Goal: Task Accomplishment & Management: Use online tool/utility

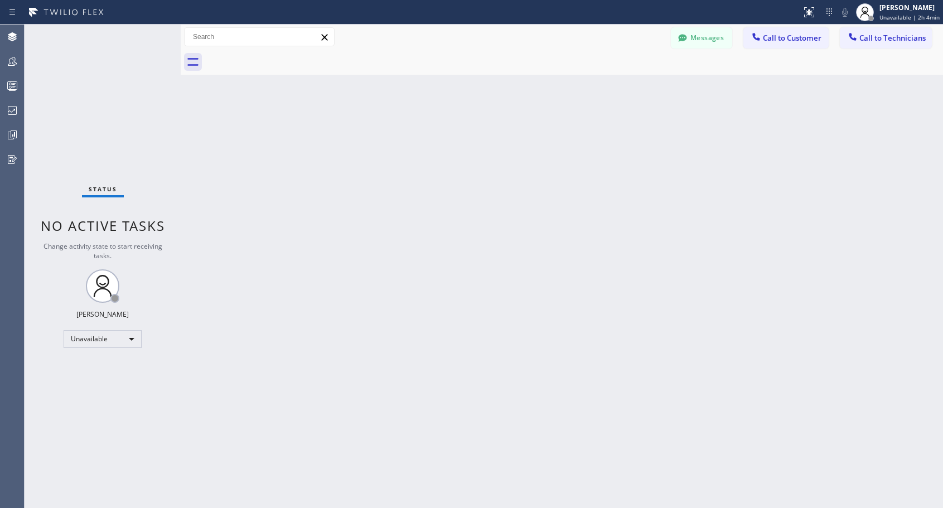
click at [789, 42] on span "Call to Customer" at bounding box center [792, 38] width 59 height 10
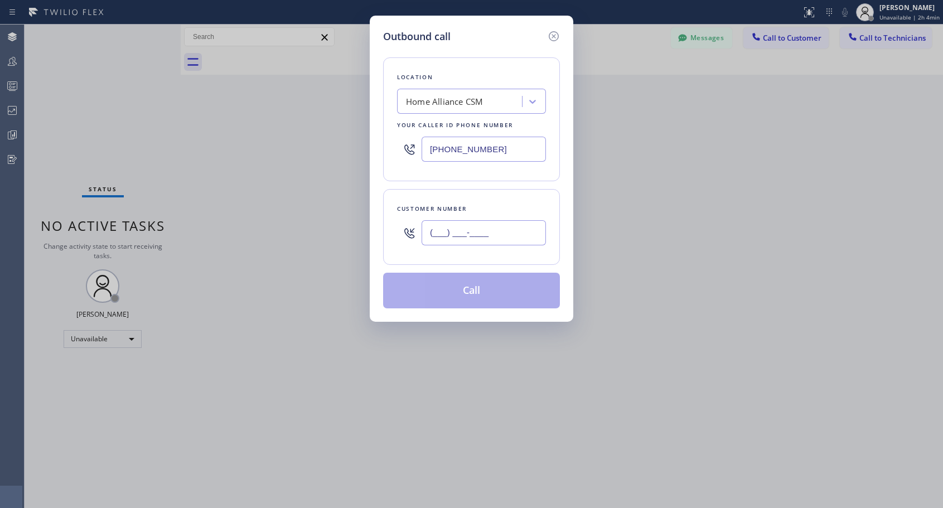
click at [453, 242] on input "(___) ___-____" at bounding box center [484, 232] width 124 height 25
paste input "650) 681-7567"
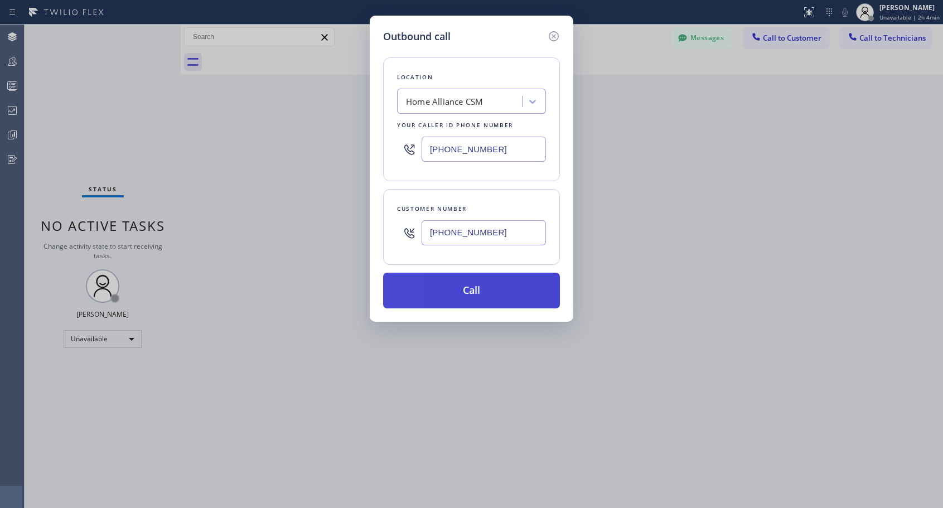
type input "[PHONE_NUMBER]"
click at [479, 294] on button "Call" at bounding box center [471, 291] width 177 height 36
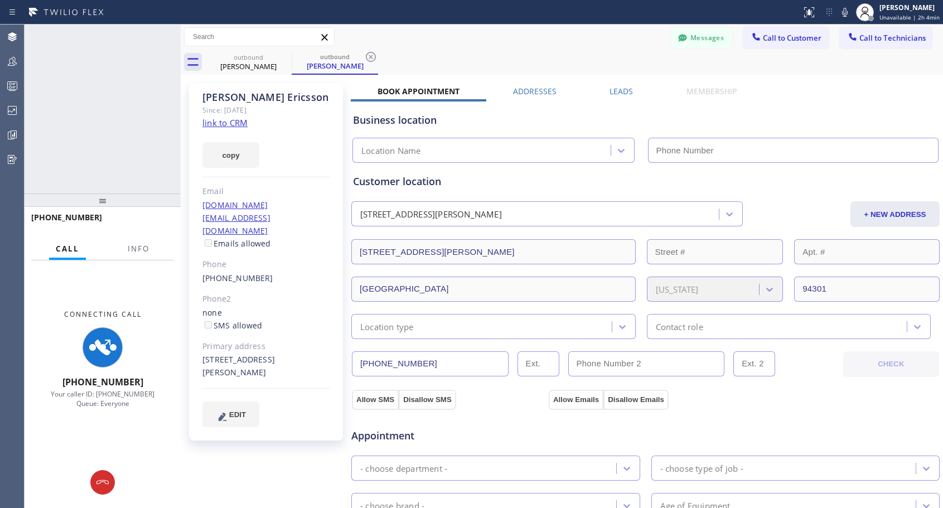
type input "[PHONE_NUMBER]"
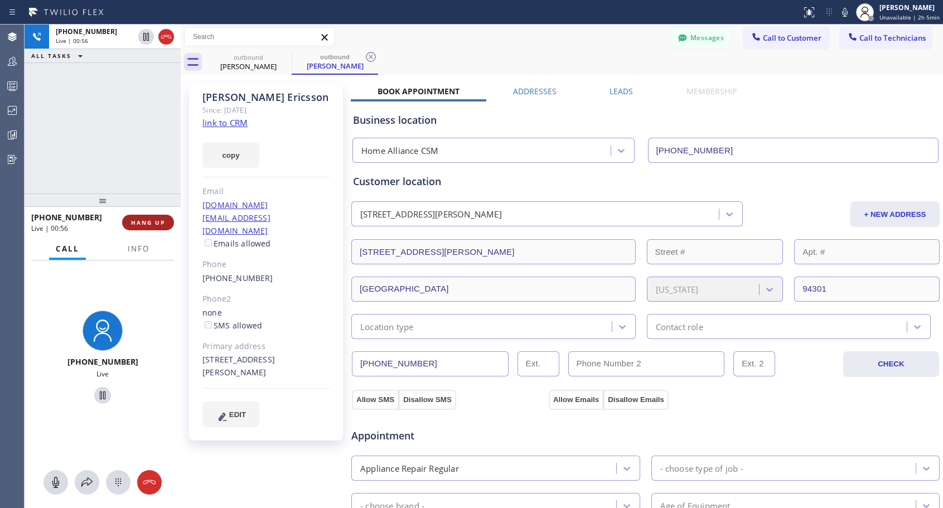
click at [162, 223] on span "HANG UP" at bounding box center [148, 223] width 34 height 8
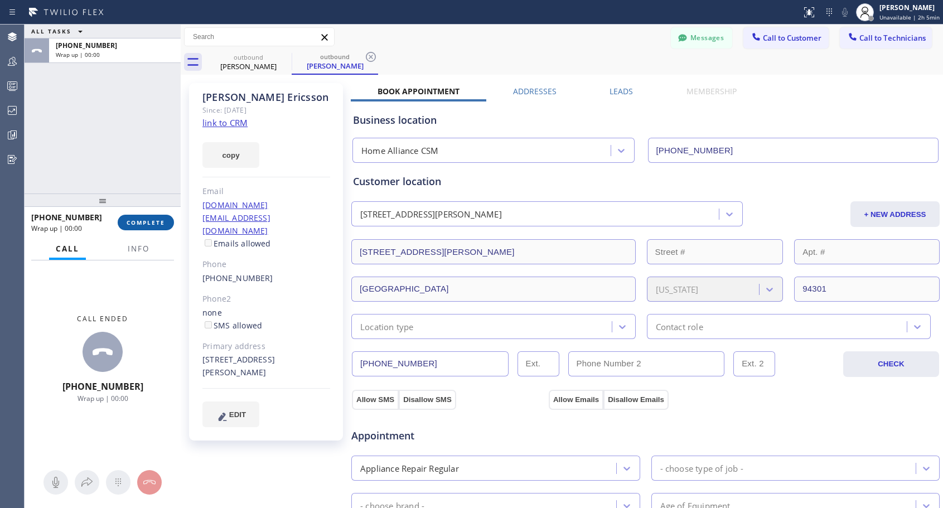
click at [162, 223] on span "COMPLETE" at bounding box center [146, 223] width 38 height 8
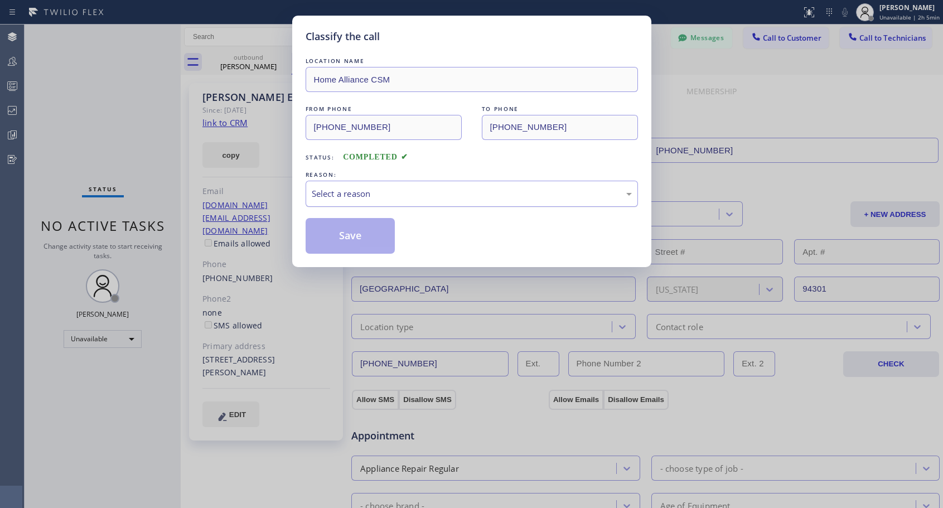
click at [385, 195] on div "Select a reason" at bounding box center [472, 193] width 320 height 13
click at [338, 232] on button "Save" at bounding box center [351, 236] width 90 height 36
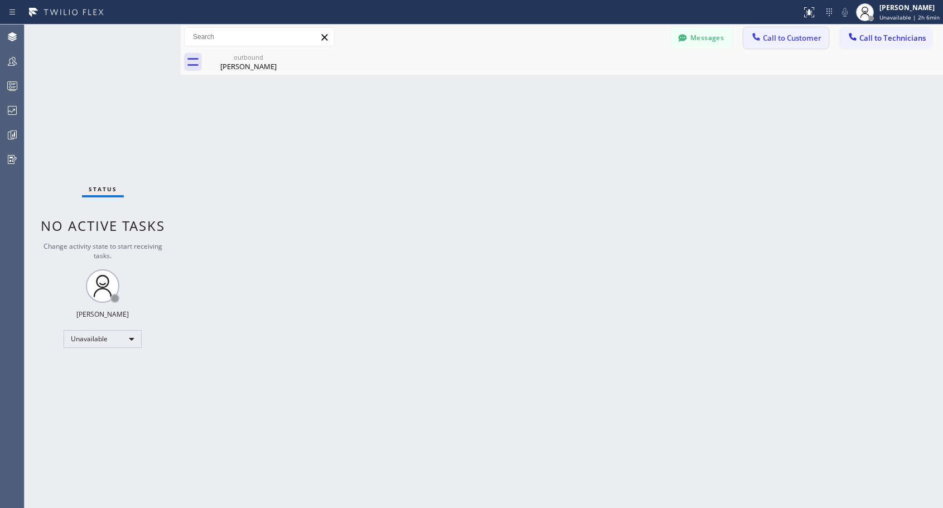
click at [771, 37] on span "Call to Customer" at bounding box center [792, 38] width 59 height 10
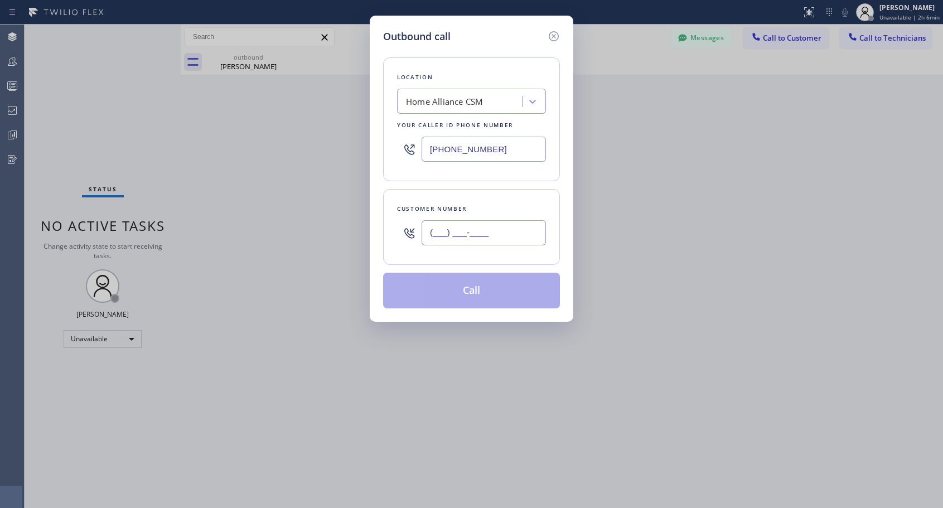
click at [530, 228] on input "(___) ___-____" at bounding box center [484, 232] width 124 height 25
paste input "312) 203-2719"
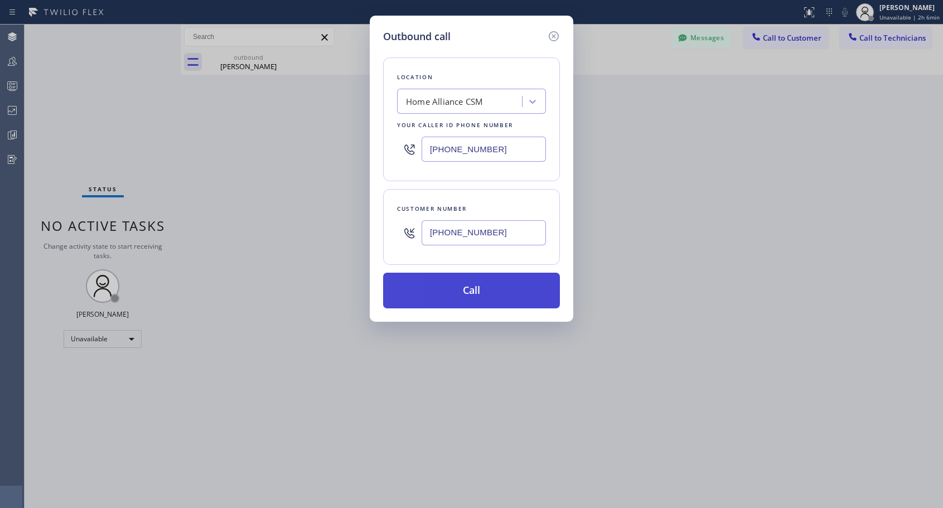
type input "[PHONE_NUMBER]"
click at [471, 295] on button "Call" at bounding box center [471, 291] width 177 height 36
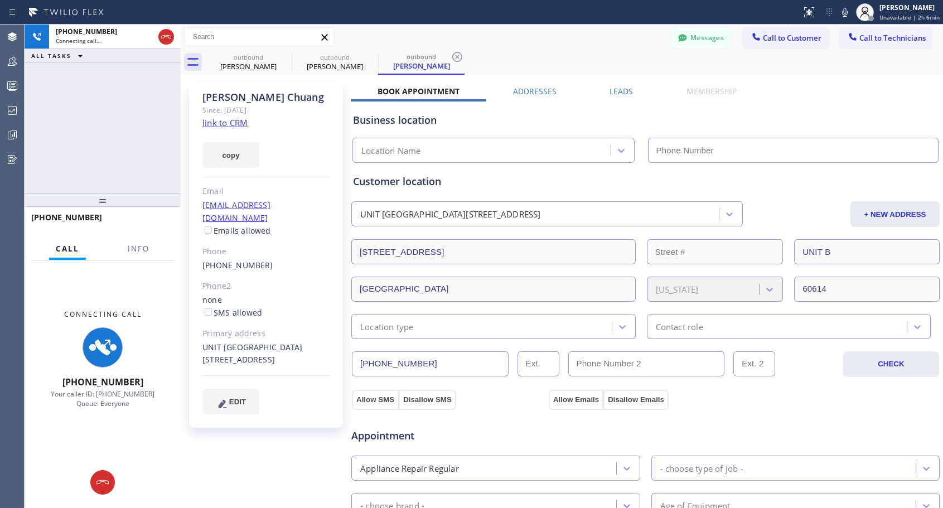
type input "[PHONE_NUMBER]"
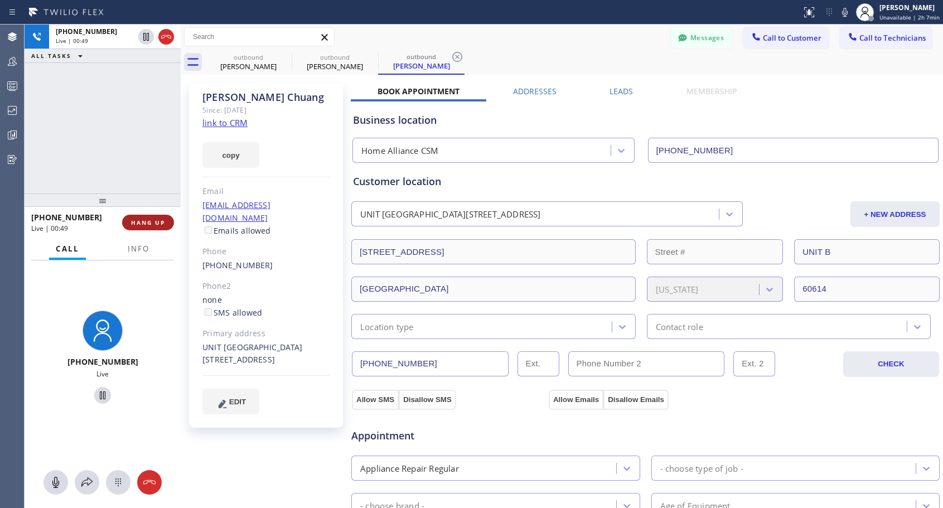
click at [158, 222] on span "HANG UP" at bounding box center [148, 223] width 34 height 8
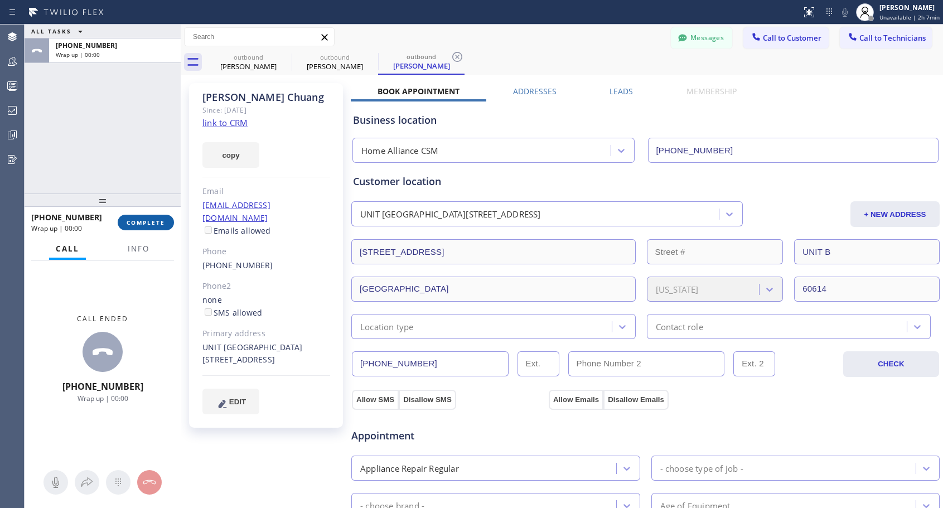
click at [158, 222] on span "COMPLETE" at bounding box center [146, 223] width 38 height 8
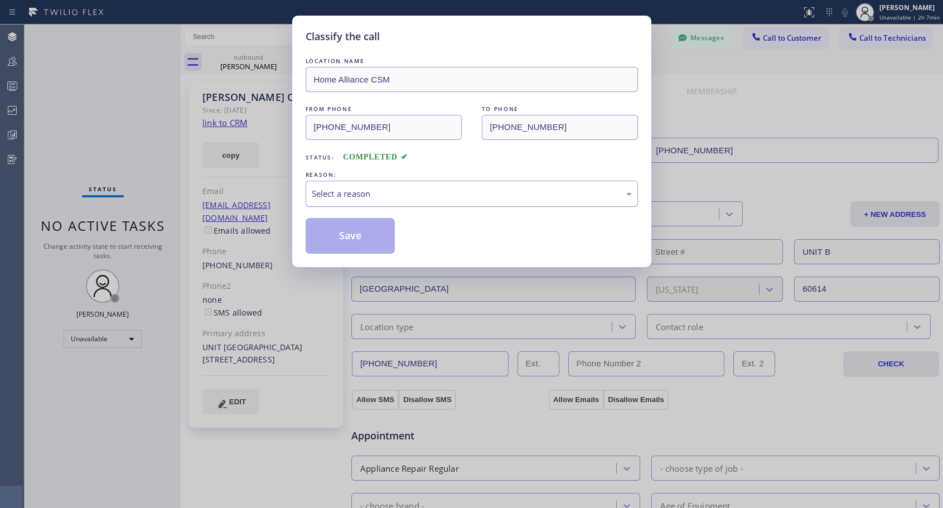
click at [448, 181] on div "Select a reason" at bounding box center [472, 194] width 332 height 26
click at [384, 235] on button "Save" at bounding box center [351, 236] width 90 height 36
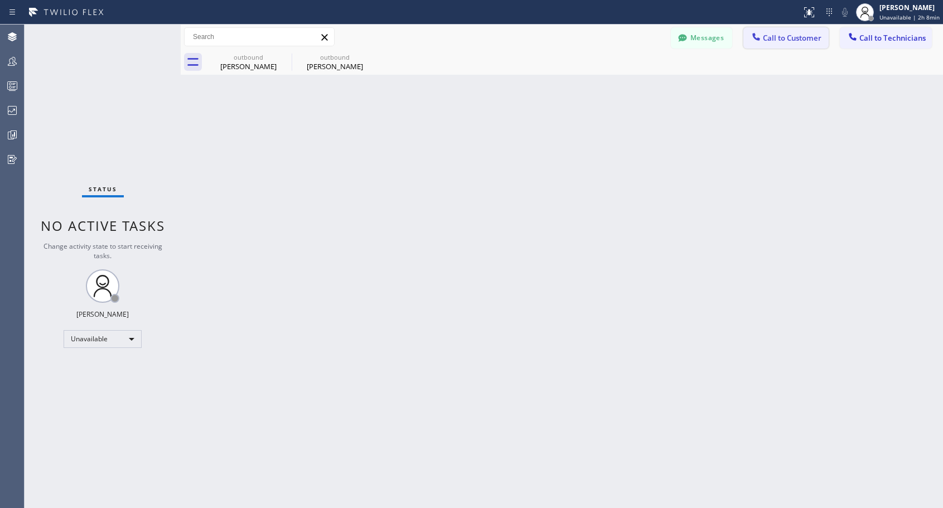
click at [763, 36] on div at bounding box center [756, 37] width 13 height 13
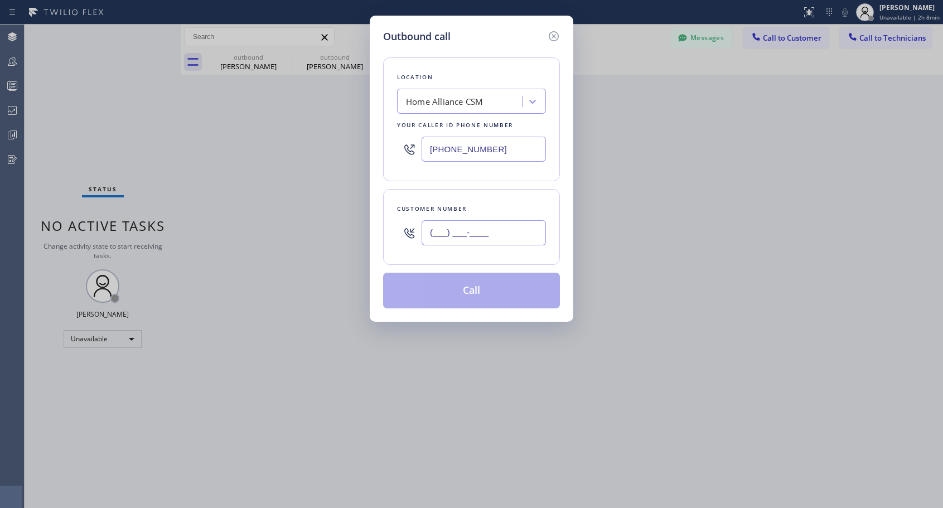
click at [490, 238] on input "(___) ___-____" at bounding box center [484, 232] width 124 height 25
paste input "310) 780-0755"
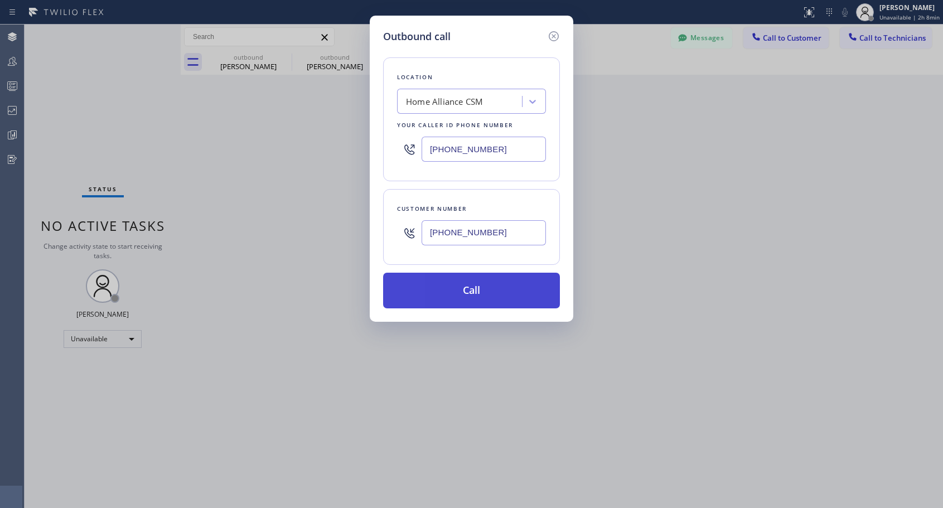
type input "[PHONE_NUMBER]"
click at [486, 287] on button "Call" at bounding box center [471, 291] width 177 height 36
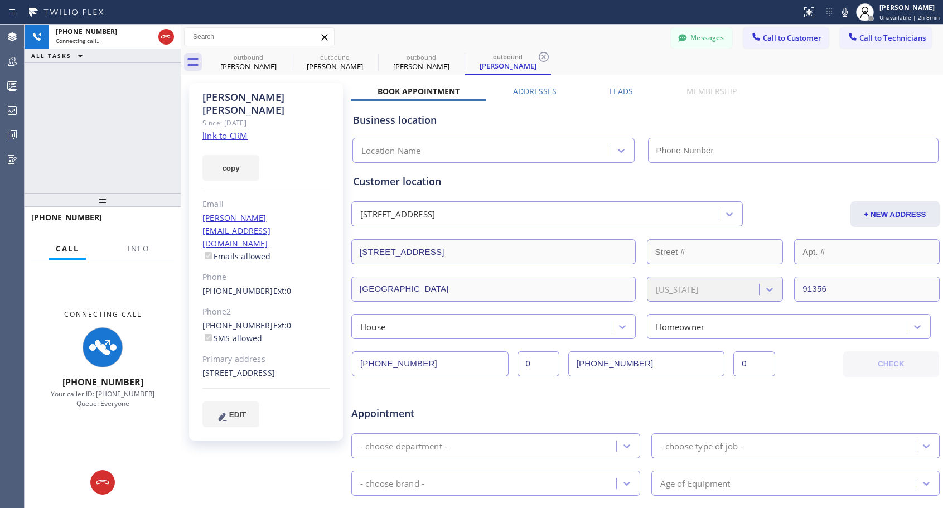
type input "[PHONE_NUMBER]"
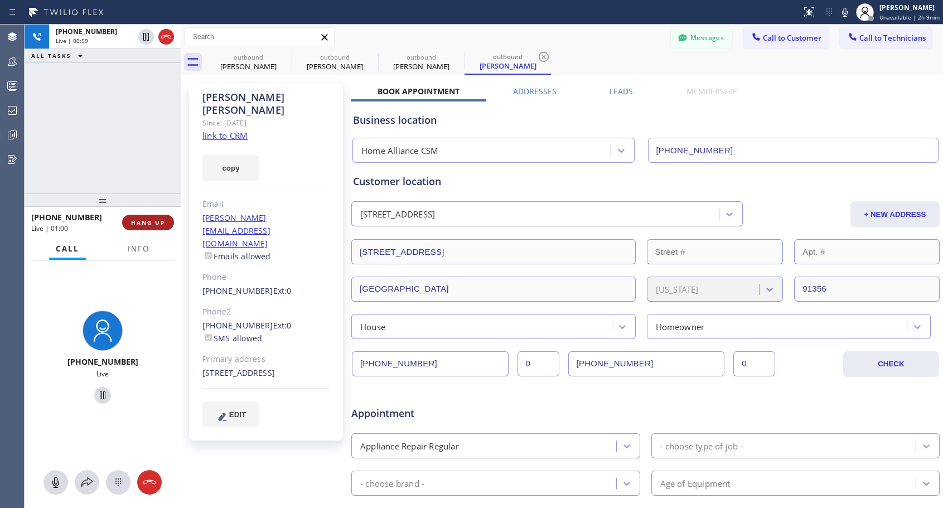
click at [152, 224] on span "HANG UP" at bounding box center [148, 223] width 34 height 8
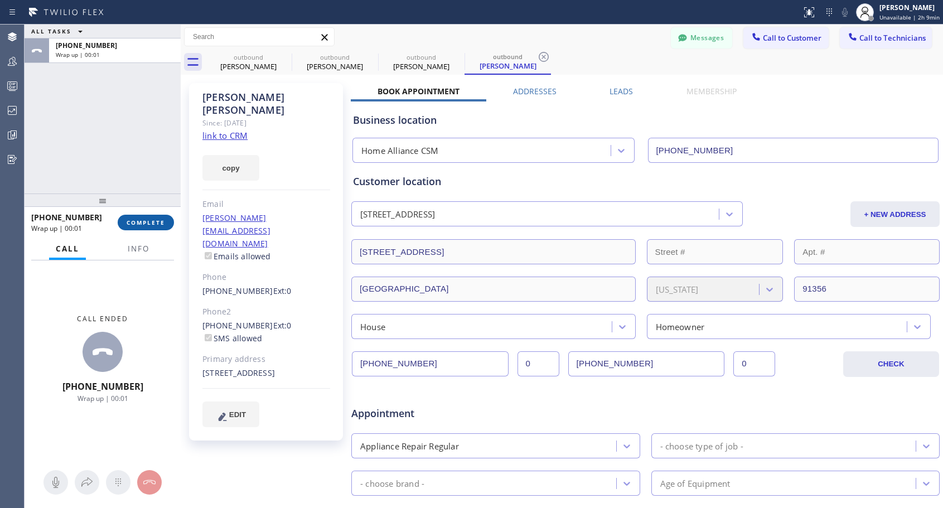
click at [152, 224] on span "COMPLETE" at bounding box center [146, 223] width 38 height 8
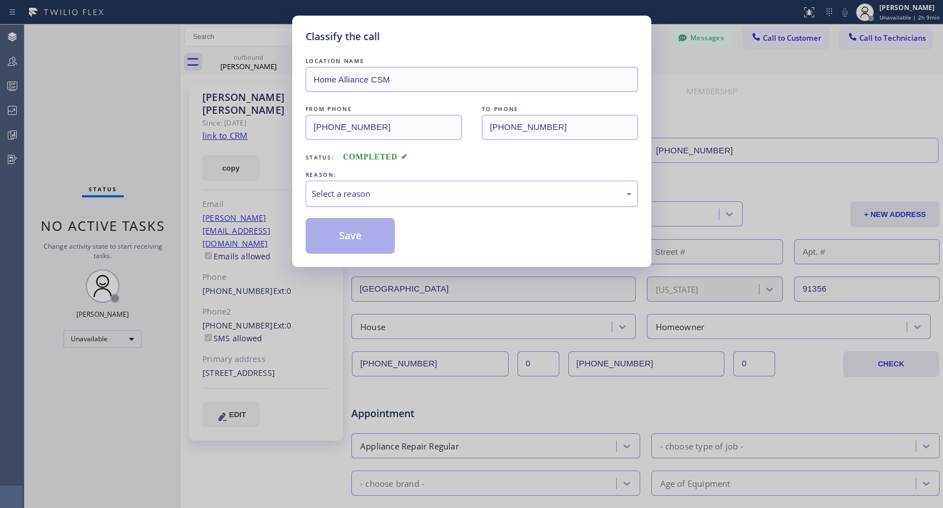
click at [410, 190] on div "Select a reason" at bounding box center [472, 193] width 320 height 13
click at [349, 239] on button "Save" at bounding box center [351, 236] width 90 height 36
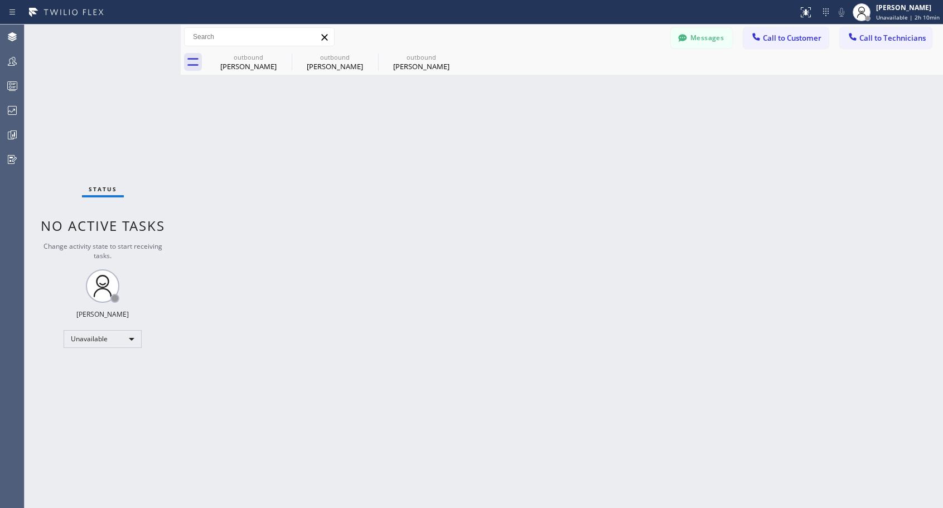
click at [419, 62] on div "[PERSON_NAME]" at bounding box center [421, 66] width 84 height 10
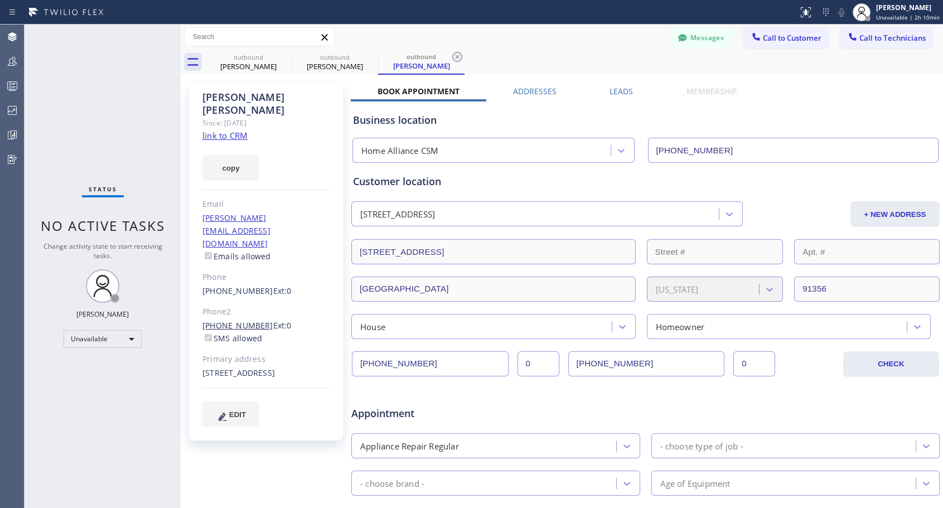
click at [229, 320] on link "[PHONE_NUMBER]" at bounding box center [237, 325] width 71 height 11
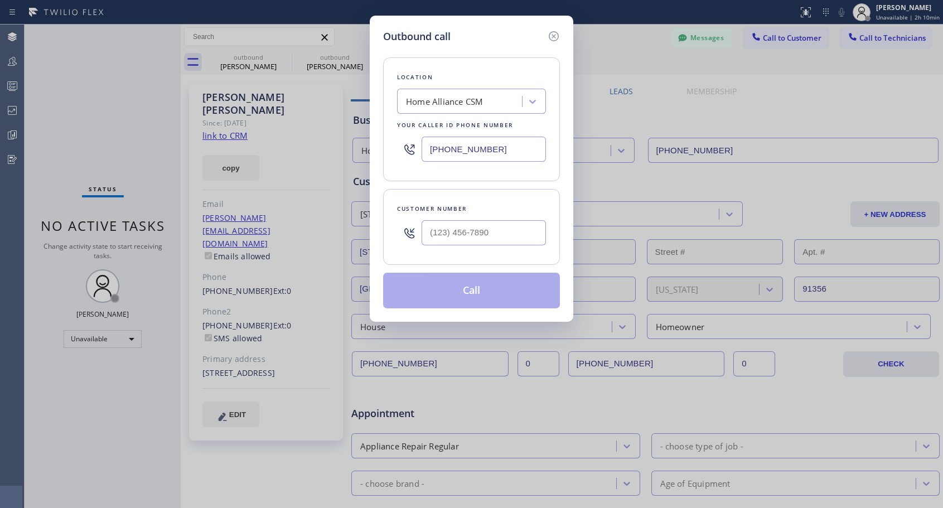
type input "[PHONE_NUMBER]"
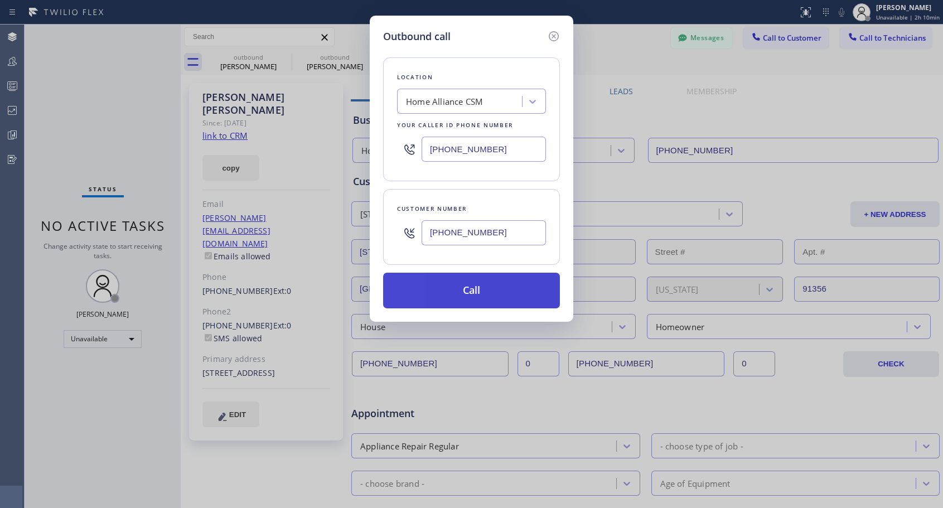
click at [467, 288] on button "Call" at bounding box center [471, 291] width 177 height 36
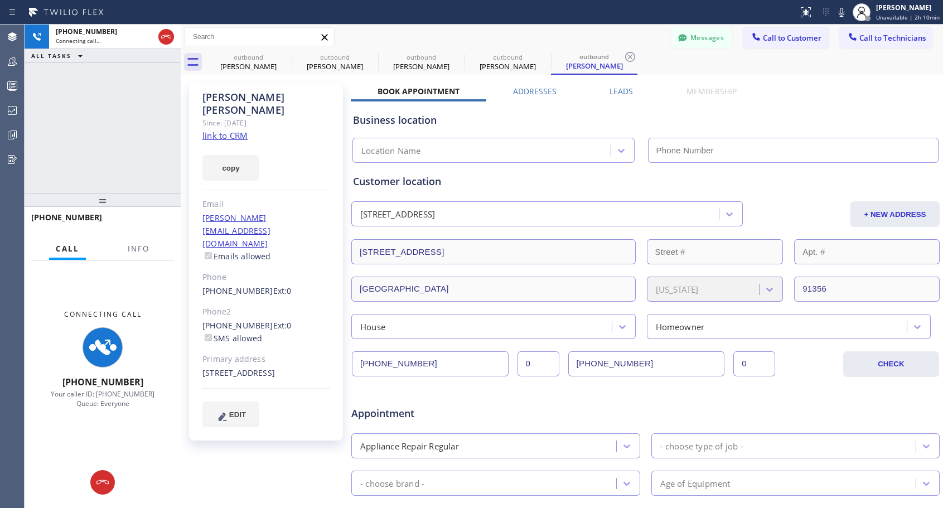
type input "[PHONE_NUMBER]"
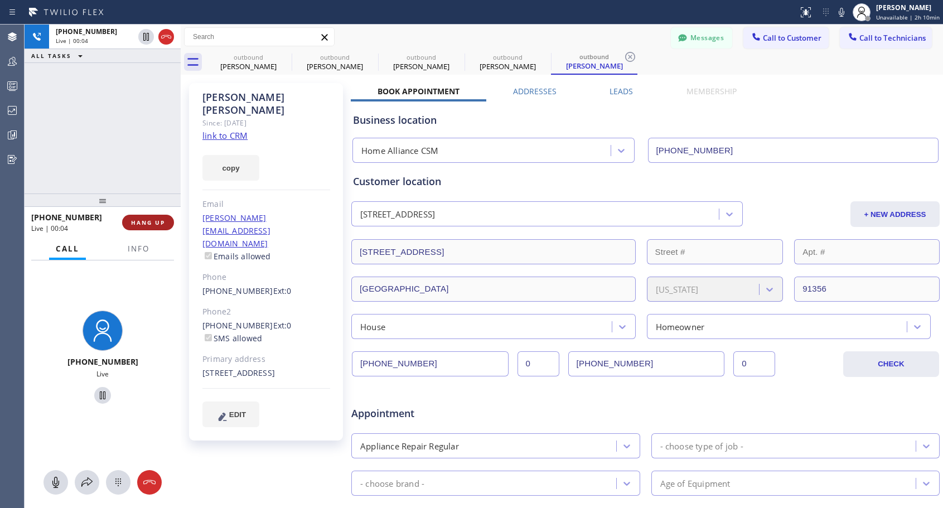
click at [134, 222] on span "HANG UP" at bounding box center [148, 223] width 34 height 8
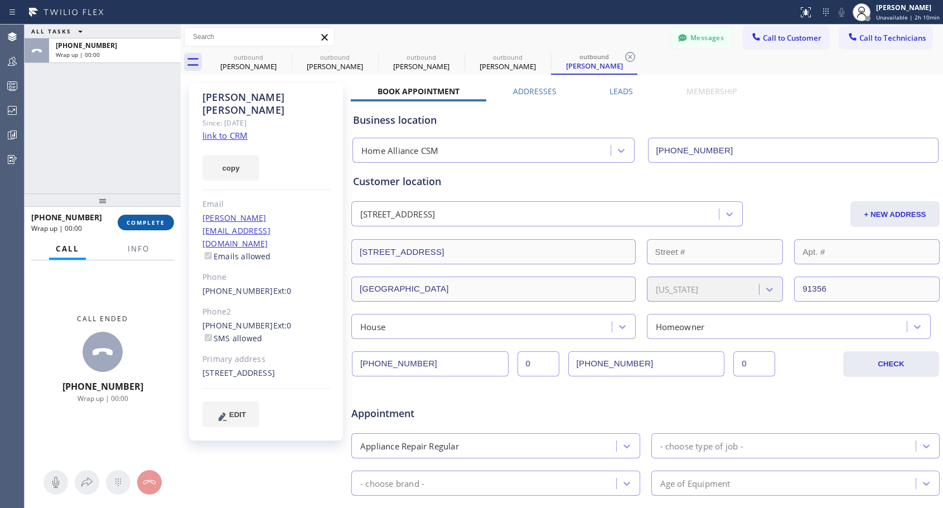
click at [137, 225] on span "COMPLETE" at bounding box center [146, 223] width 38 height 8
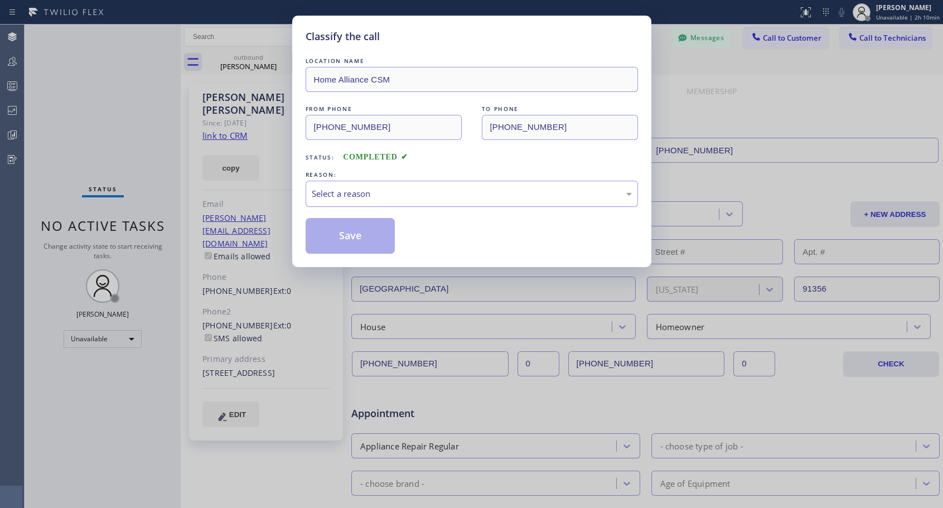
click at [370, 198] on div "Select a reason" at bounding box center [472, 193] width 320 height 13
click at [366, 240] on button "Save" at bounding box center [351, 236] width 90 height 36
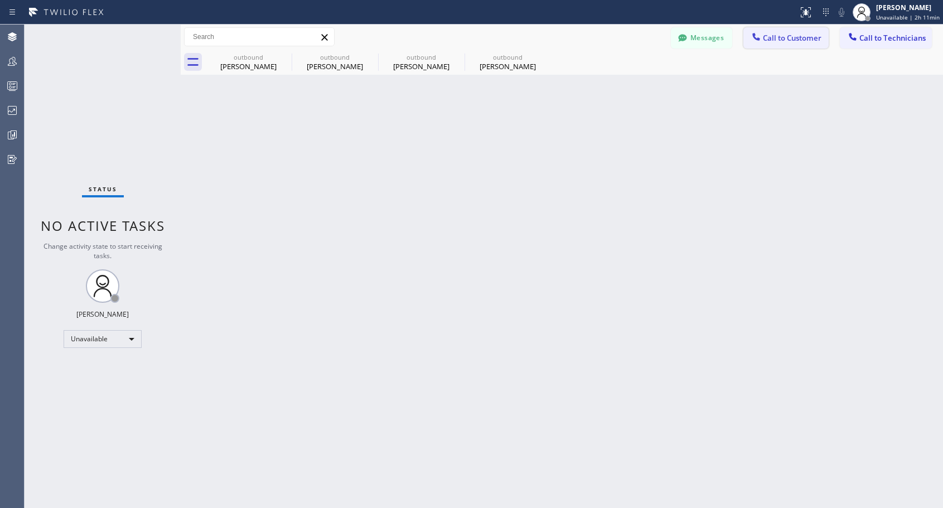
click at [762, 34] on div at bounding box center [756, 37] width 13 height 13
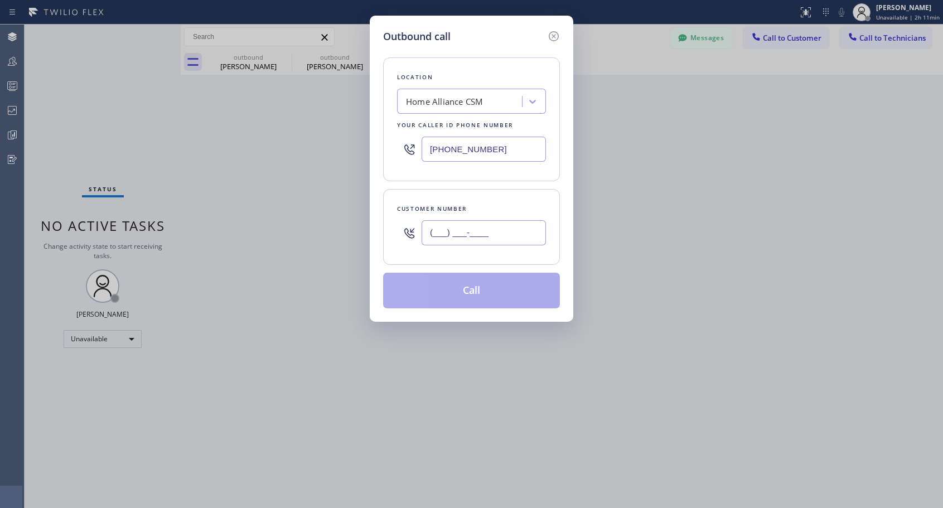
click at [441, 234] on input "(___) ___-____" at bounding box center [484, 232] width 124 height 25
paste input "415) 816-0642"
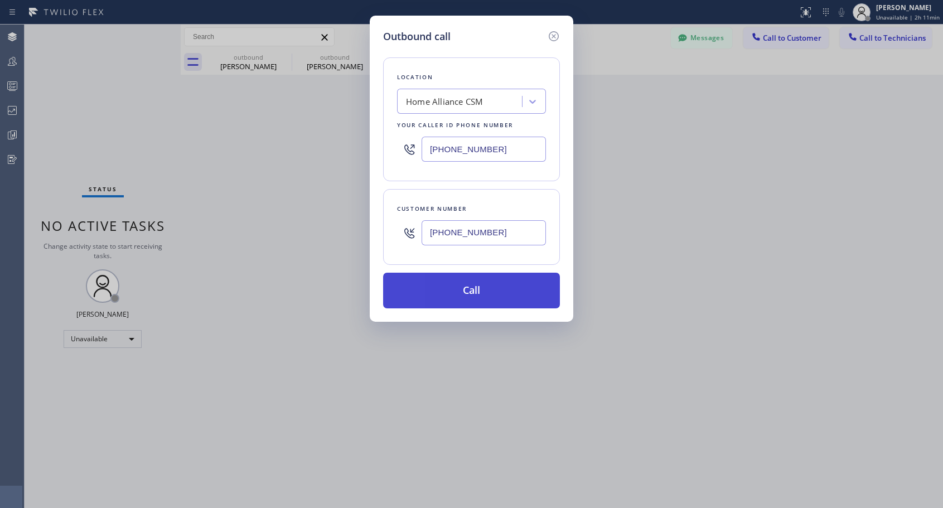
type input "[PHONE_NUMBER]"
click at [460, 292] on button "Call" at bounding box center [471, 291] width 177 height 36
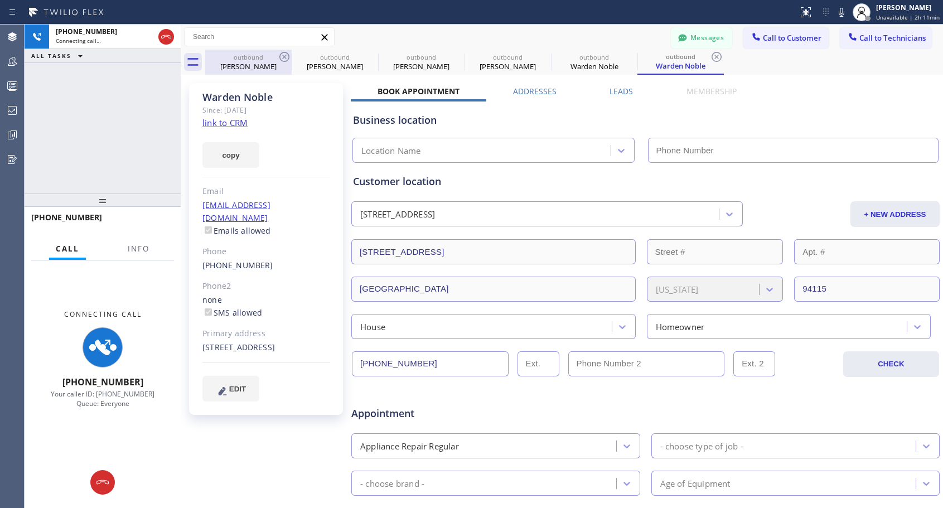
type input "[PHONE_NUMBER]"
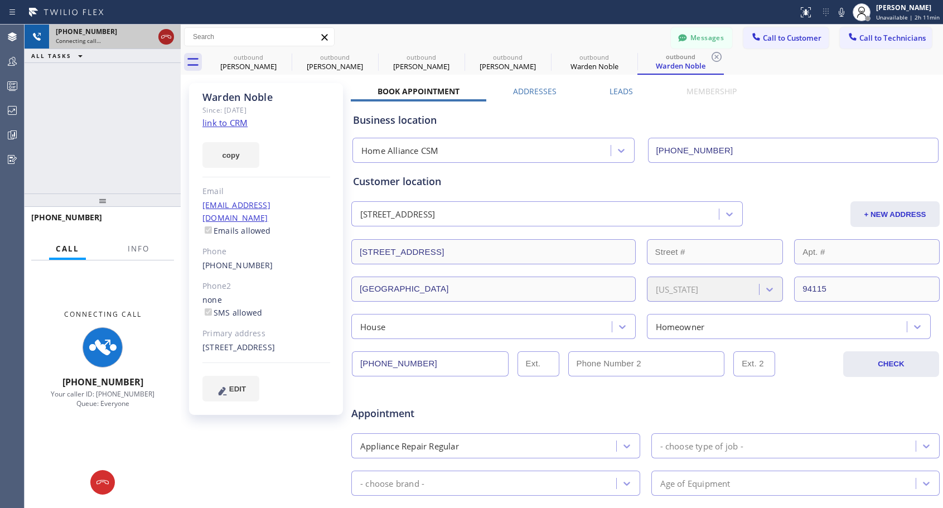
click at [163, 37] on icon at bounding box center [166, 36] width 13 height 13
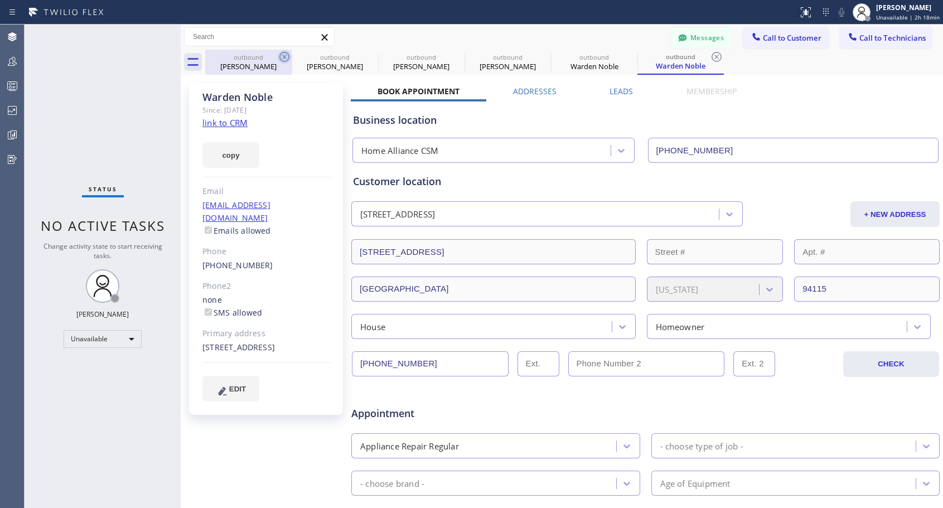
click at [281, 57] on icon at bounding box center [284, 56] width 13 height 13
click at [0, 0] on icon at bounding box center [0, 0] width 0 height 0
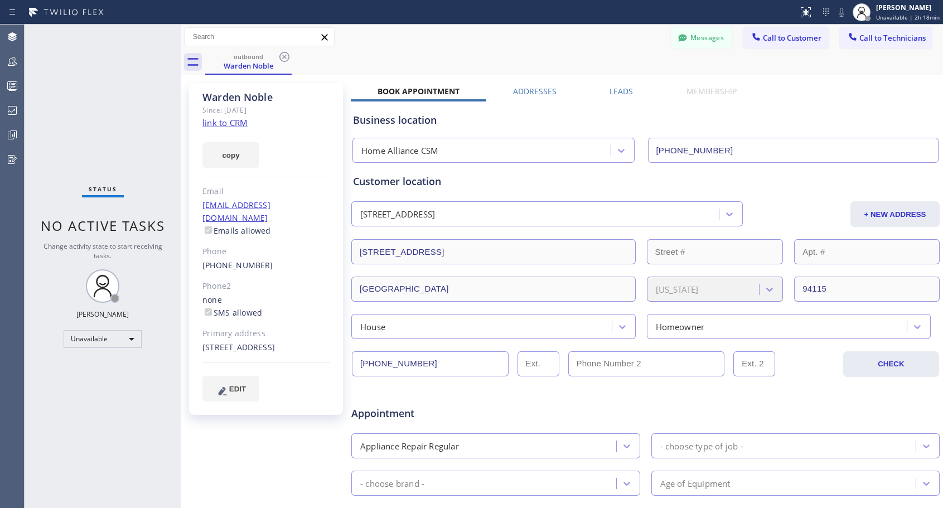
click at [281, 57] on icon at bounding box center [284, 56] width 13 height 13
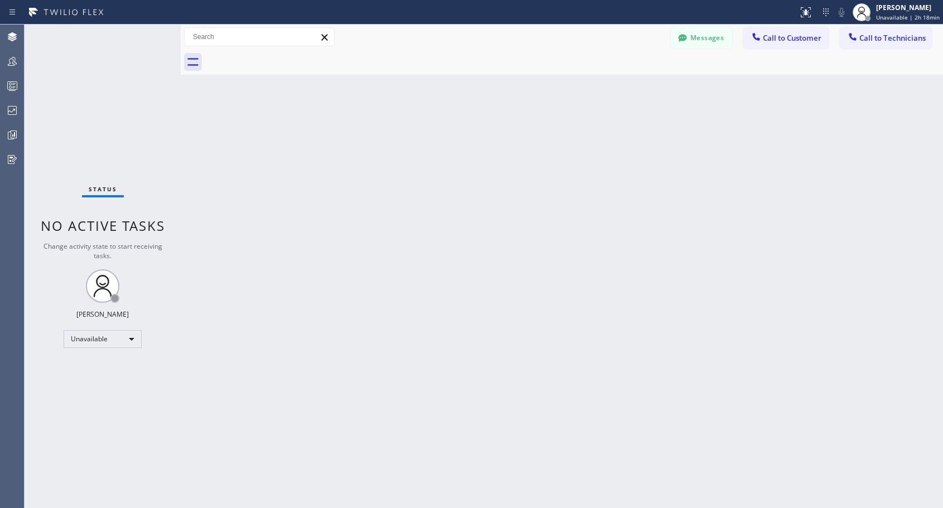
click at [281, 57] on div at bounding box center [574, 62] width 738 height 25
click at [804, 42] on span "Call to Customer" at bounding box center [792, 38] width 59 height 10
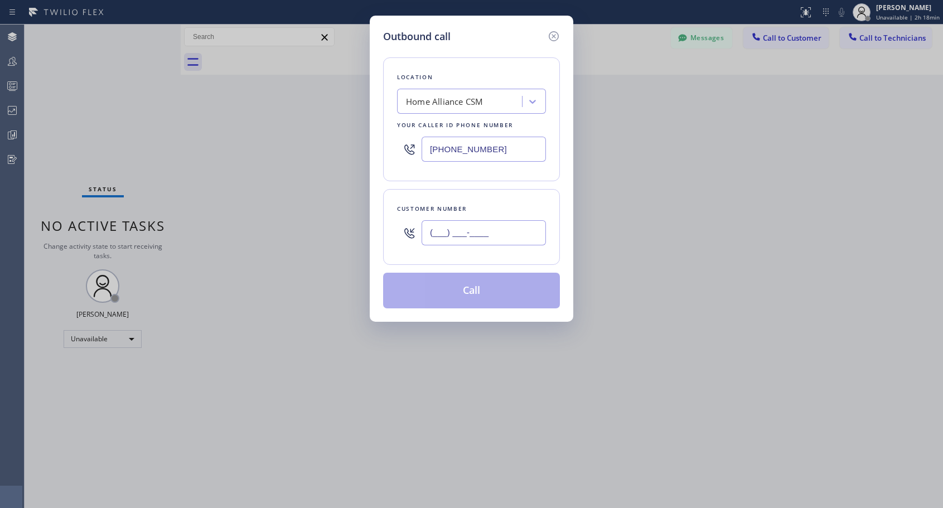
click at [464, 222] on input "(___) ___-____" at bounding box center [484, 232] width 124 height 25
paste input "415) 652-6369"
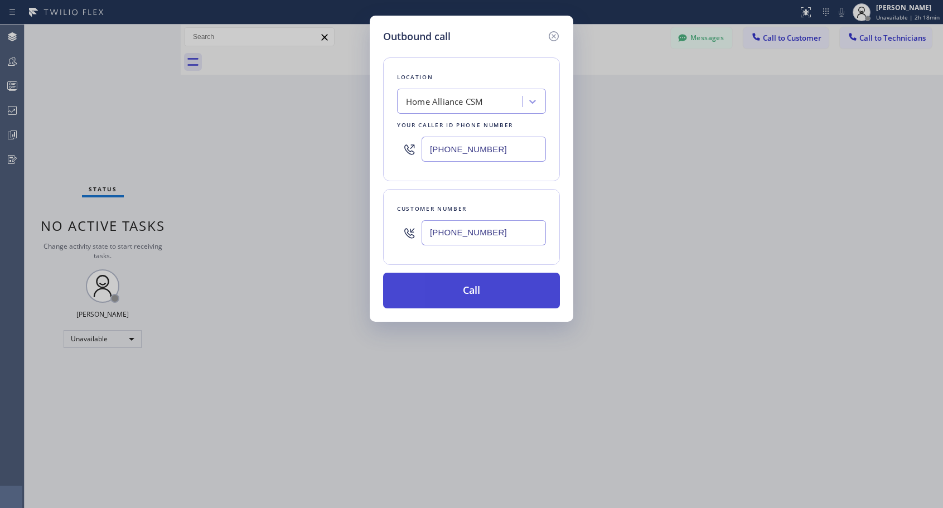
type input "[PHONE_NUMBER]"
click at [461, 293] on button "Call" at bounding box center [471, 291] width 177 height 36
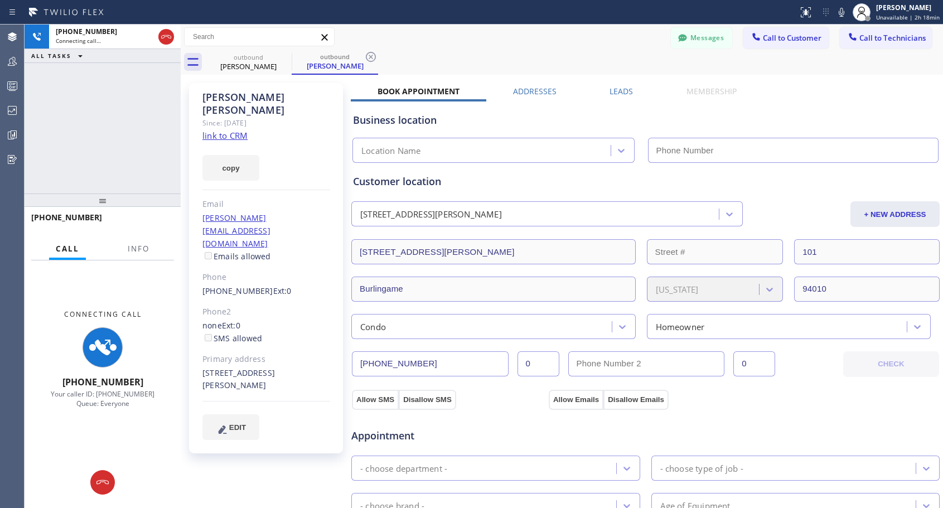
type input "[PHONE_NUMBER]"
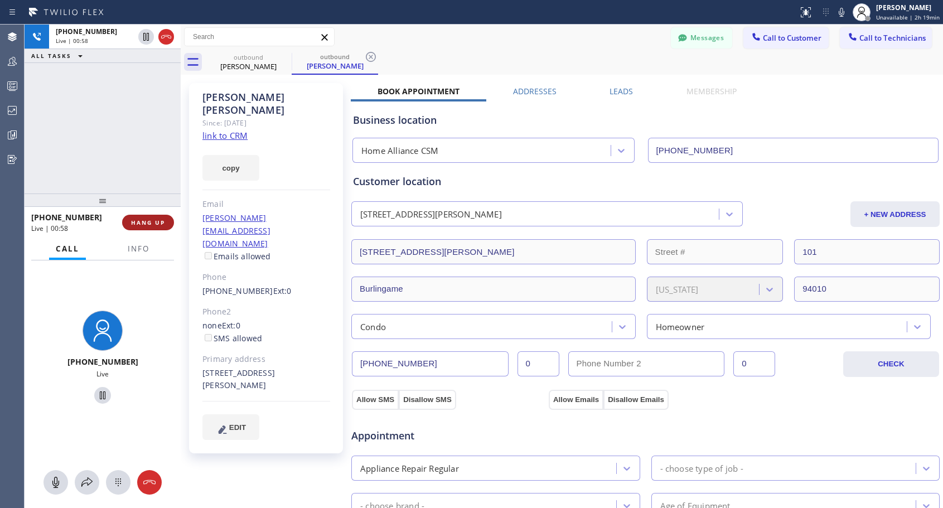
click at [144, 218] on button "HANG UP" at bounding box center [148, 223] width 52 height 16
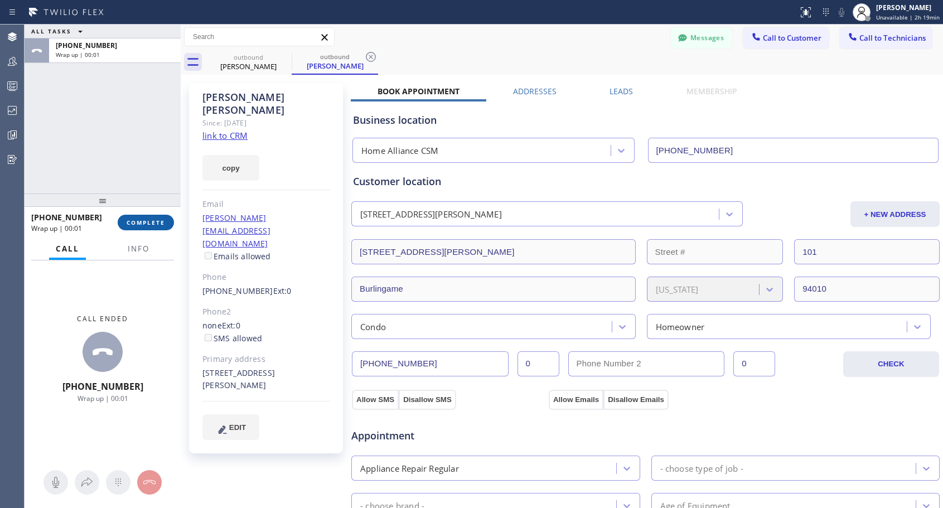
click at [144, 218] on button "COMPLETE" at bounding box center [146, 223] width 56 height 16
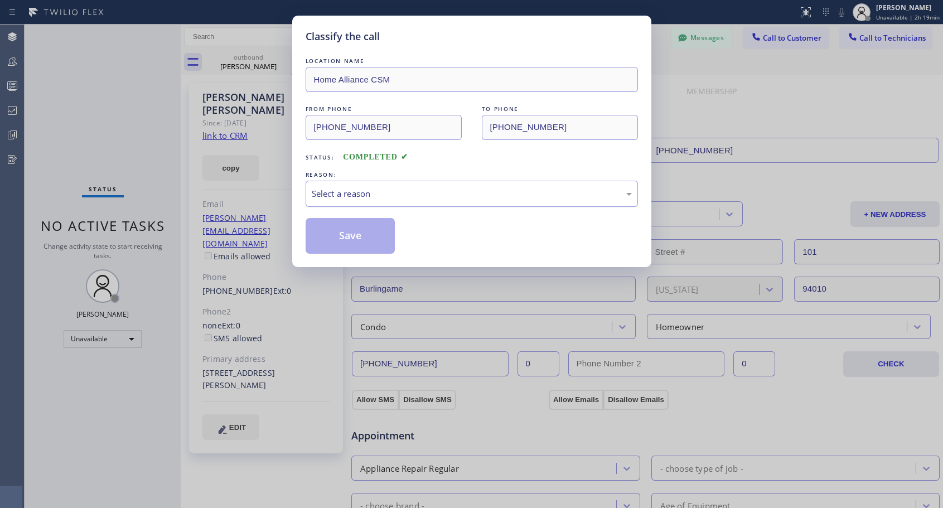
click at [384, 202] on div "Select a reason" at bounding box center [472, 194] width 332 height 26
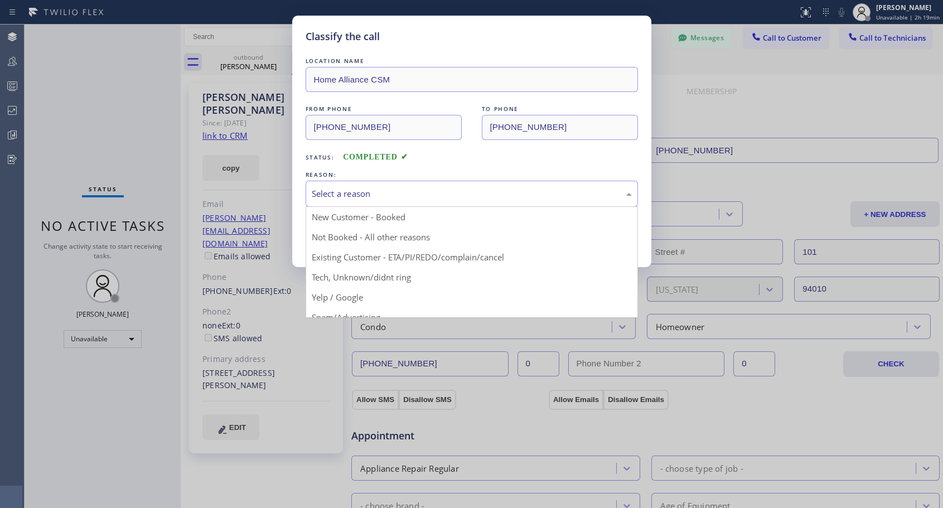
drag, startPoint x: 370, startPoint y: 218, endPoint x: 366, endPoint y: 225, distance: 9.0
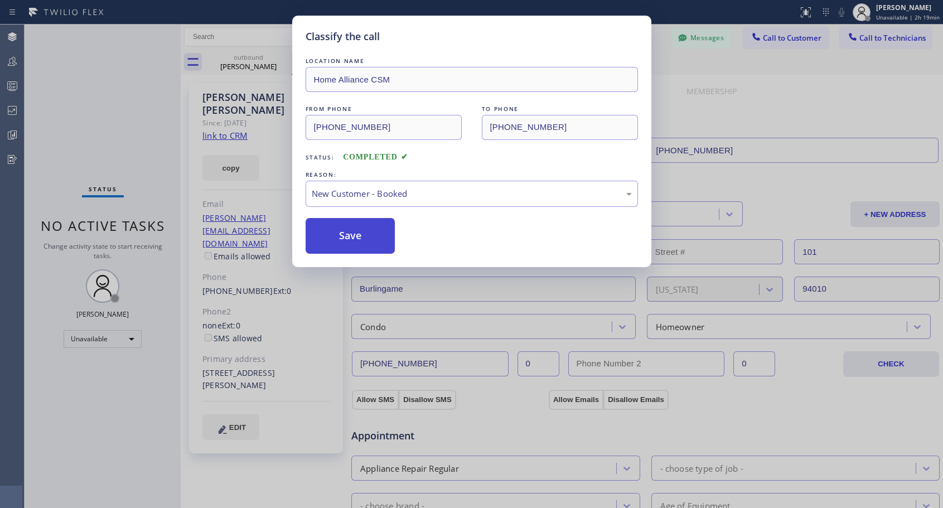
click at [359, 235] on button "Save" at bounding box center [351, 236] width 90 height 36
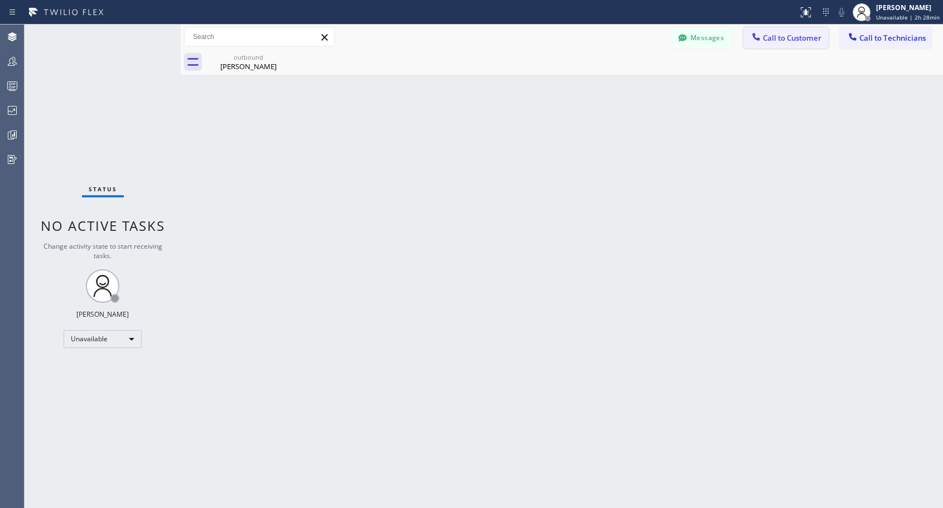
drag, startPoint x: 777, startPoint y: 37, endPoint x: 722, endPoint y: 74, distance: 66.4
click at [777, 39] on span "Call to Customer" at bounding box center [792, 38] width 59 height 10
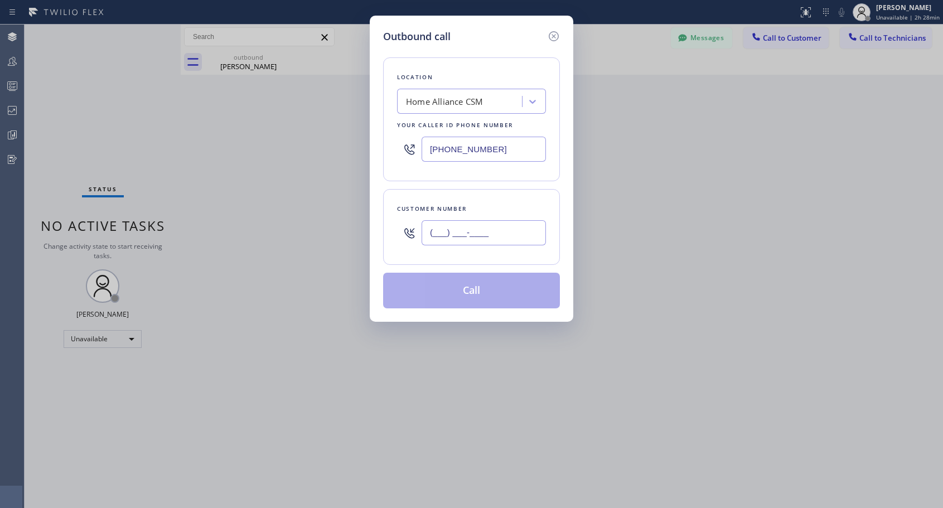
click at [486, 230] on input "(___) ___-____" at bounding box center [484, 232] width 124 height 25
paste input "303) 388-9447"
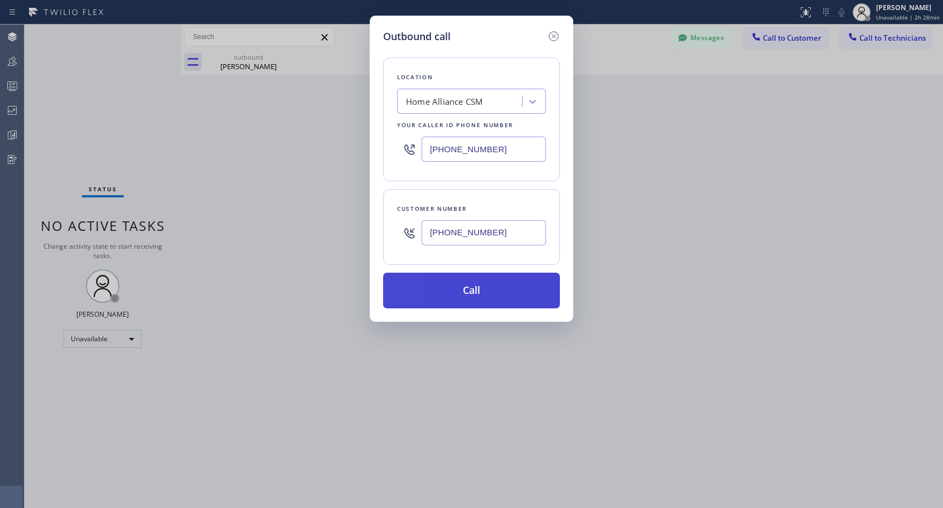
type input "[PHONE_NUMBER]"
click at [485, 296] on button "Call" at bounding box center [471, 291] width 177 height 36
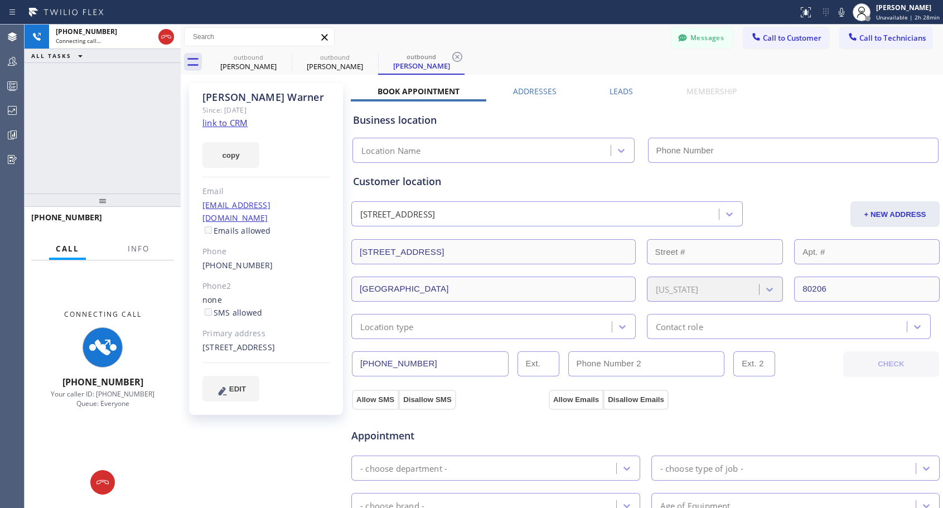
type input "[PHONE_NUMBER]"
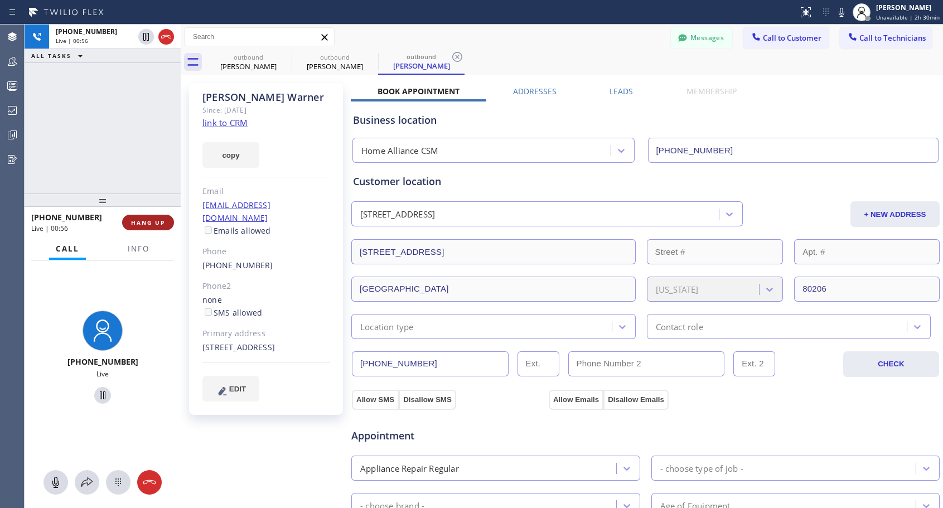
click at [153, 221] on span "HANG UP" at bounding box center [148, 223] width 34 height 8
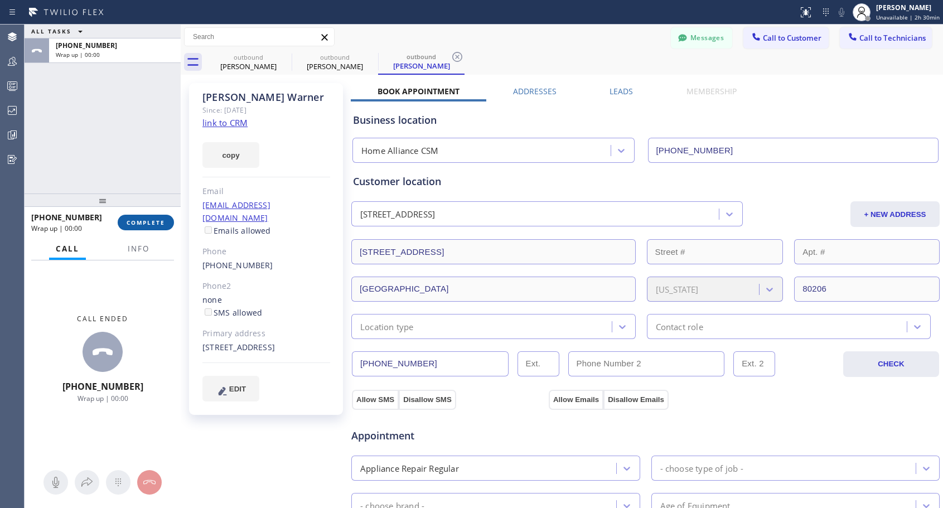
click at [153, 221] on span "COMPLETE" at bounding box center [146, 223] width 38 height 8
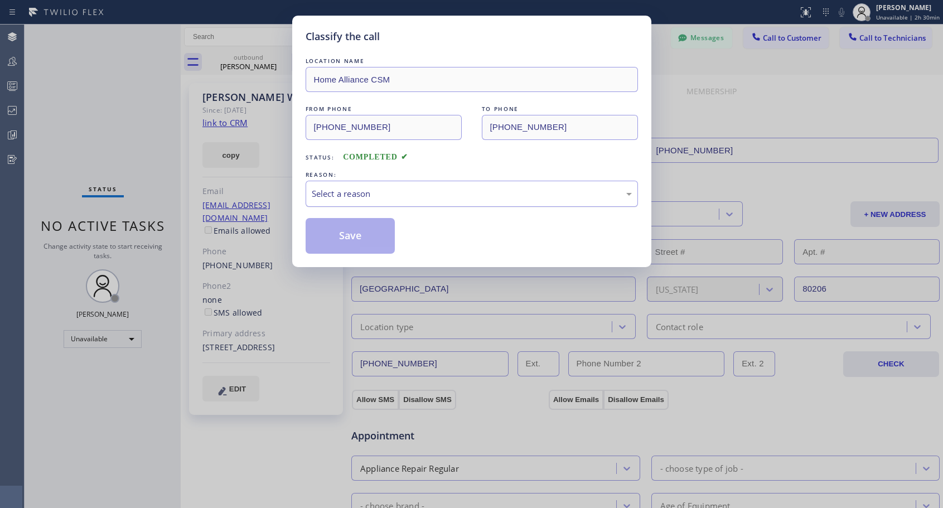
click at [449, 192] on div "Select a reason" at bounding box center [472, 193] width 320 height 13
click at [369, 235] on button "Save" at bounding box center [351, 236] width 90 height 36
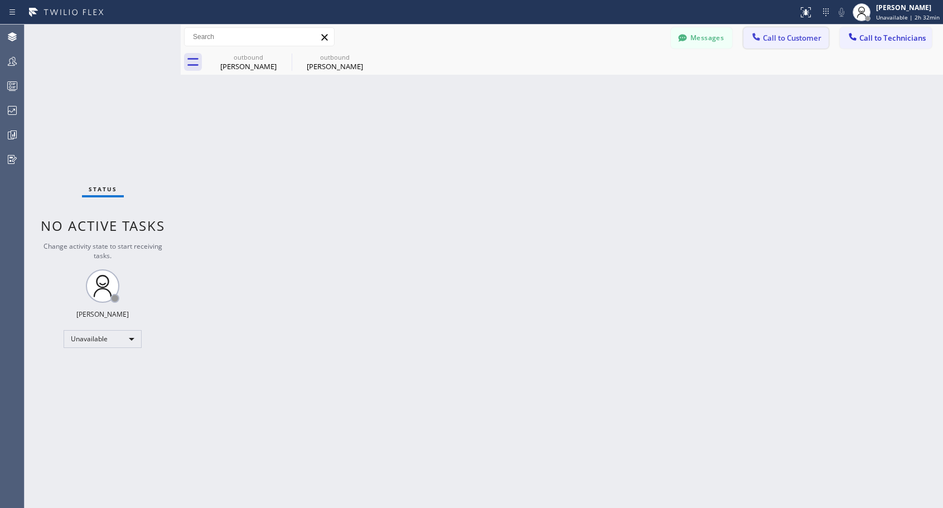
click at [766, 40] on span "Call to Customer" at bounding box center [792, 38] width 59 height 10
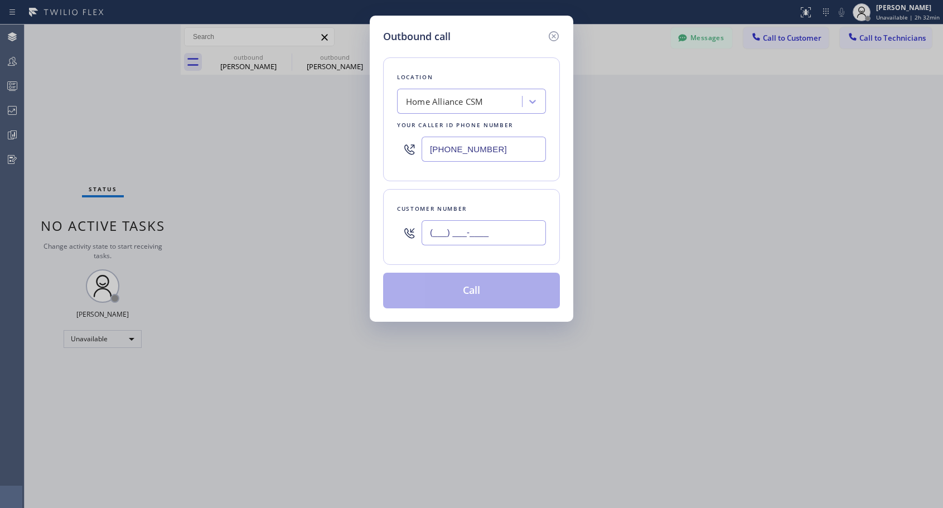
click at [490, 238] on input "(___) ___-____" at bounding box center [484, 232] width 124 height 25
paste input "617) 413-2100"
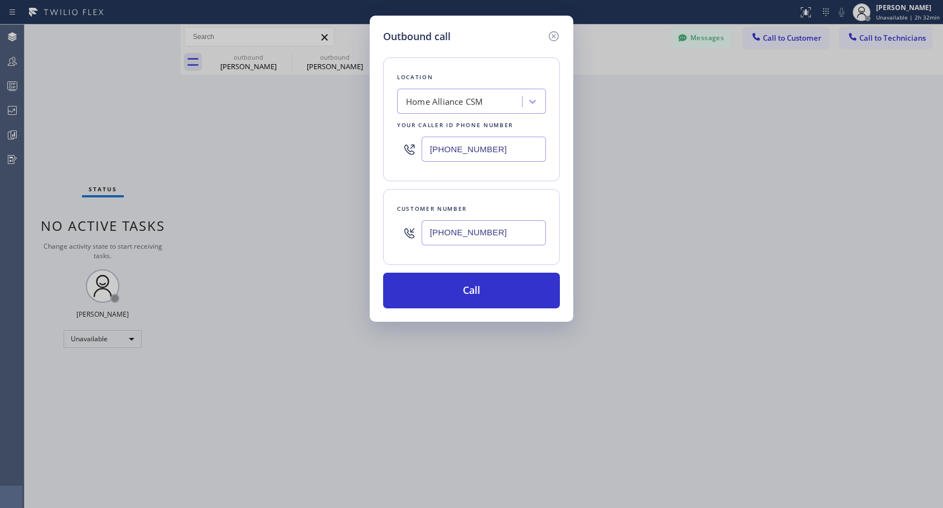
type input "[PHONE_NUMBER]"
click at [479, 291] on button "Call" at bounding box center [471, 291] width 177 height 36
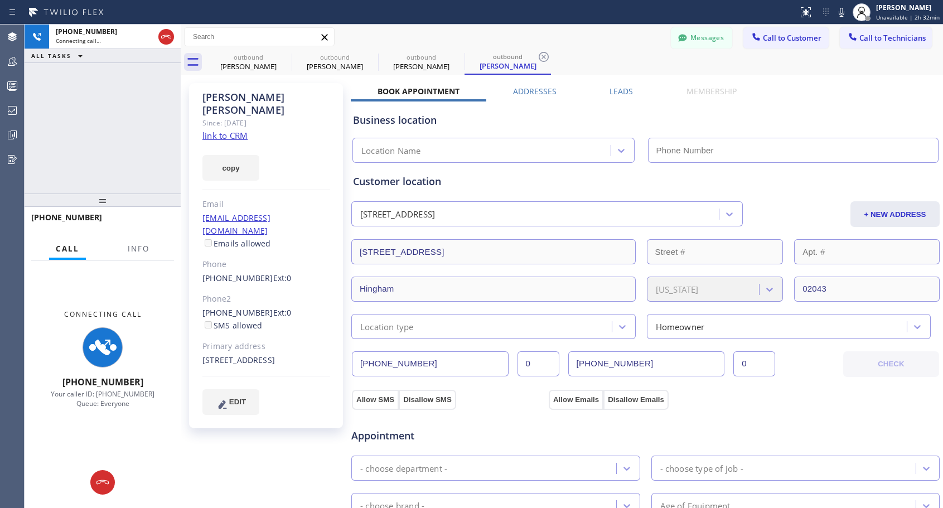
type input "[PHONE_NUMBER]"
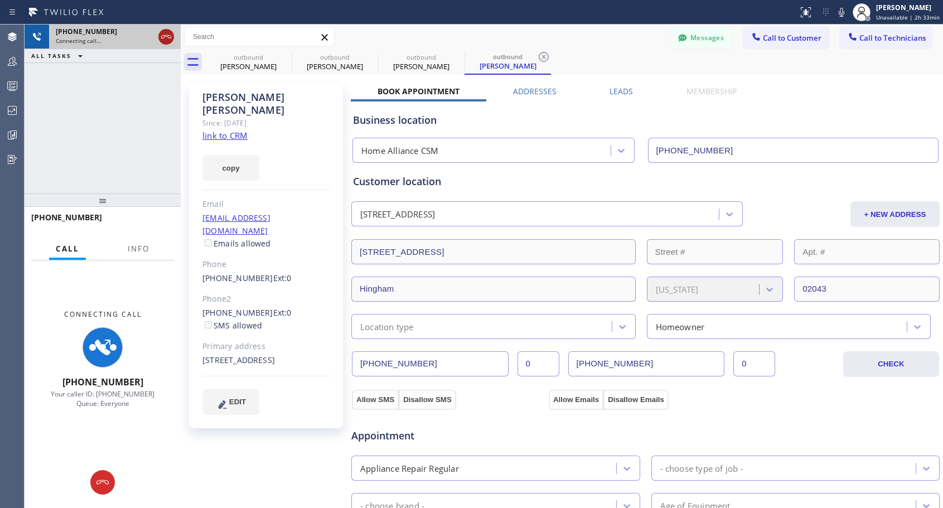
click at [163, 35] on icon at bounding box center [166, 36] width 13 height 13
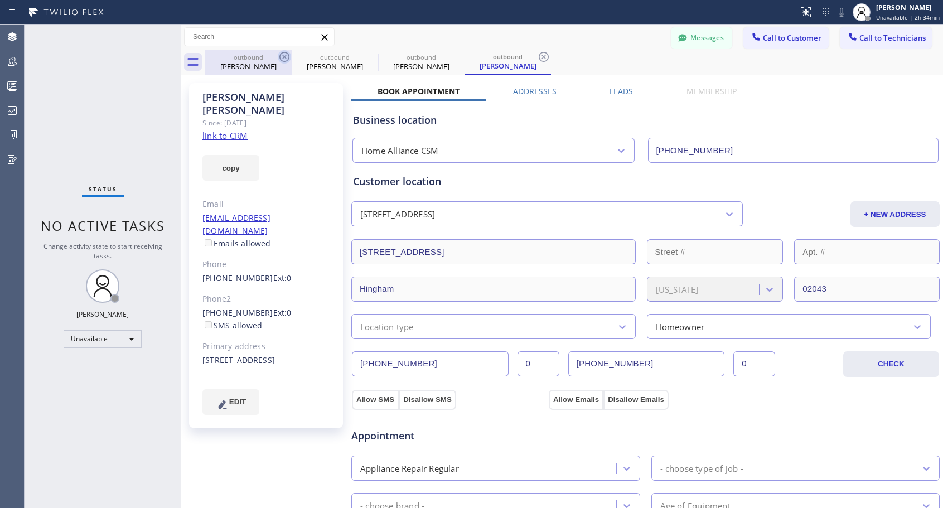
click at [285, 57] on icon at bounding box center [284, 57] width 10 height 10
click at [0, 0] on icon at bounding box center [0, 0] width 0 height 0
click at [539, 57] on icon at bounding box center [544, 57] width 10 height 10
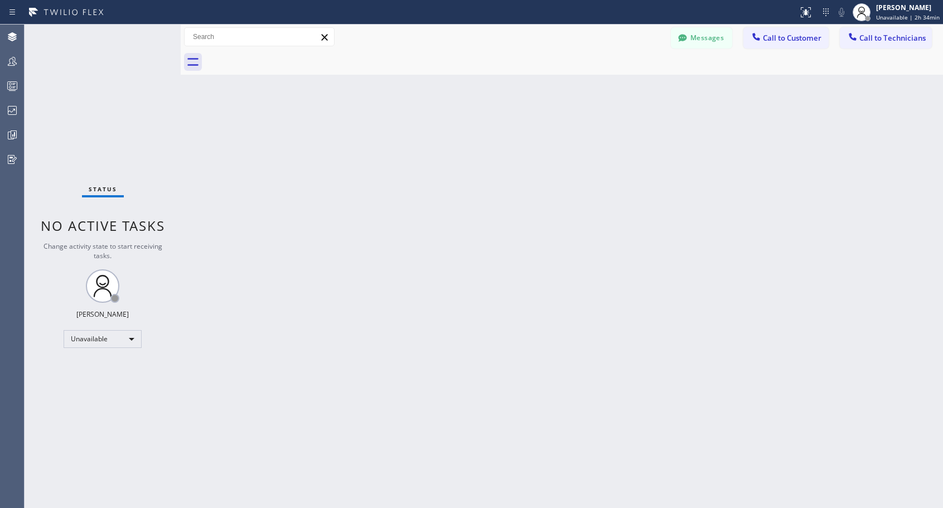
click at [285, 57] on div at bounding box center [574, 62] width 738 height 25
click at [808, 37] on span "Call to Customer" at bounding box center [792, 38] width 59 height 10
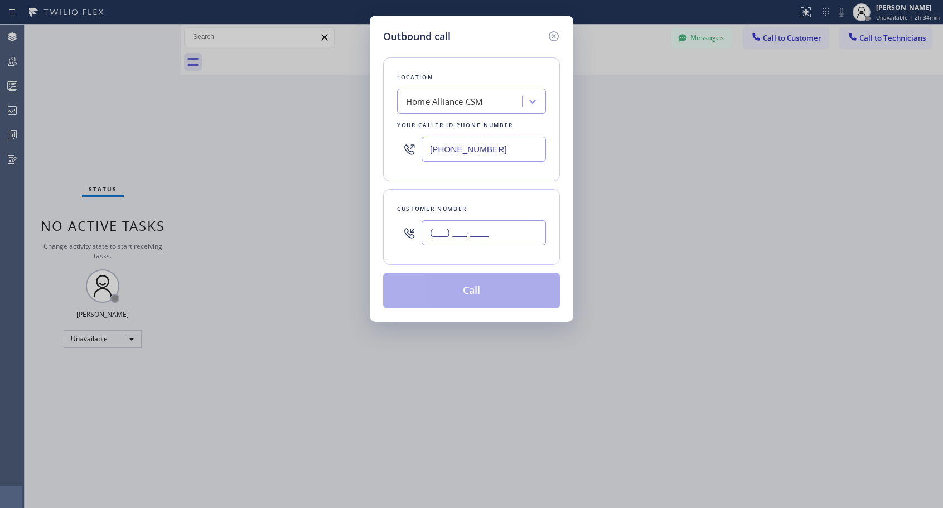
click at [523, 234] on input "(___) ___-____" at bounding box center [484, 232] width 124 height 25
paste input "847) 814-1456"
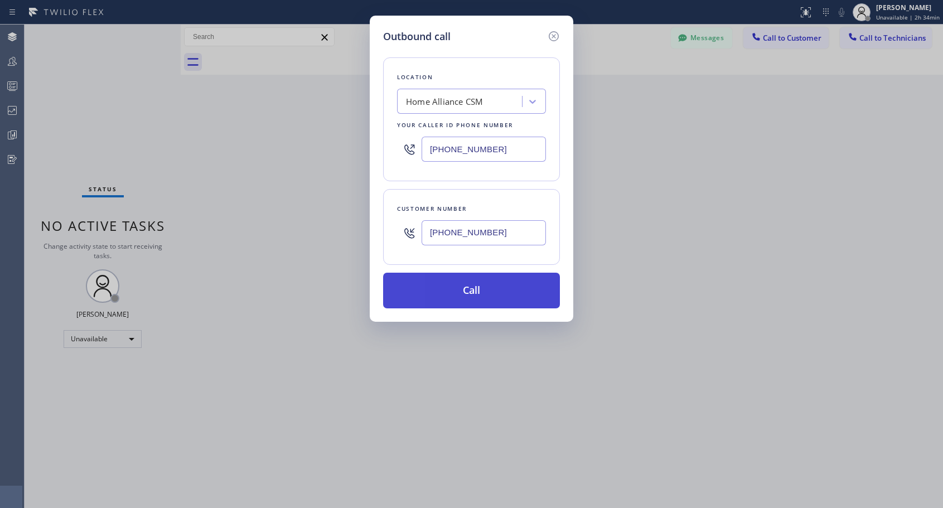
type input "[PHONE_NUMBER]"
click at [486, 295] on button "Call" at bounding box center [471, 291] width 177 height 36
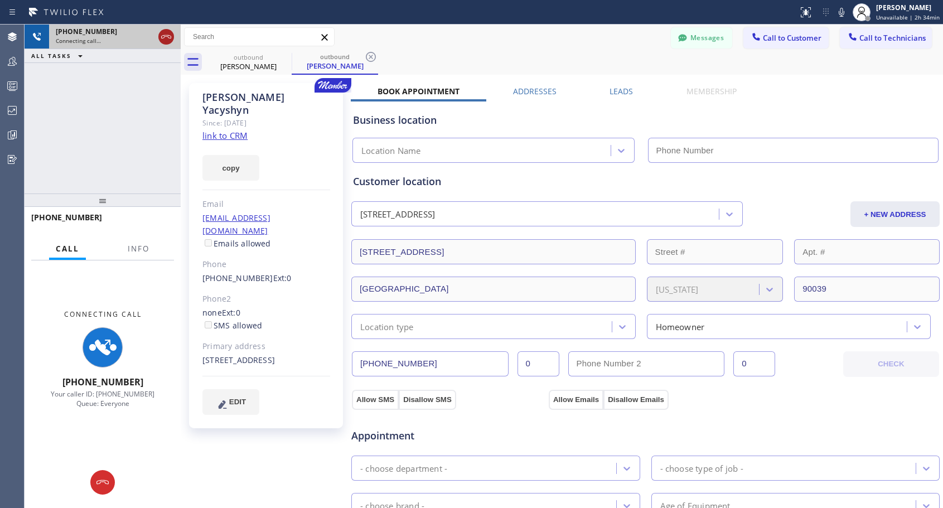
type input "[PHONE_NUMBER]"
click at [165, 41] on icon at bounding box center [166, 36] width 13 height 13
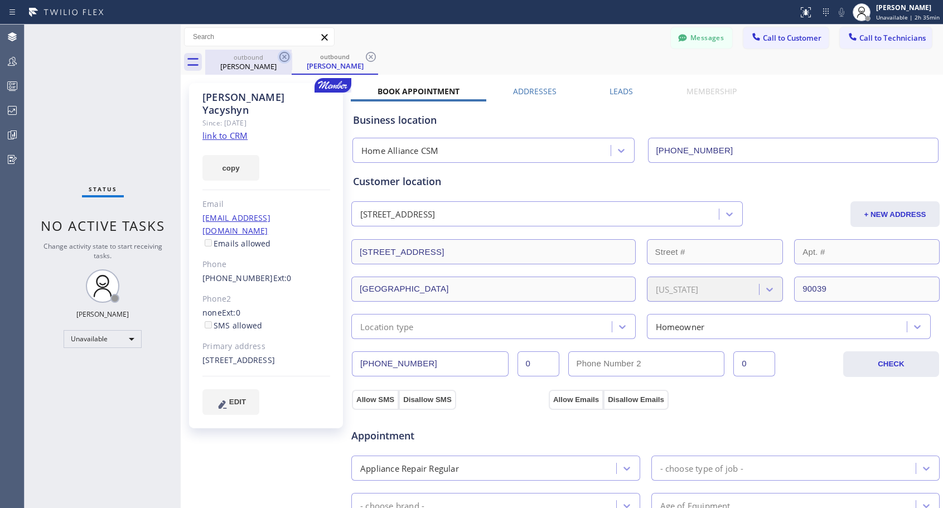
click at [280, 56] on icon at bounding box center [284, 57] width 10 height 10
click at [292, 56] on div "outbound [PERSON_NAME]" at bounding box center [335, 62] width 86 height 25
drag, startPoint x: 772, startPoint y: 36, endPoint x: 477, endPoint y: 170, distance: 324.0
click at [770, 38] on span "Call to Customer" at bounding box center [792, 38] width 59 height 10
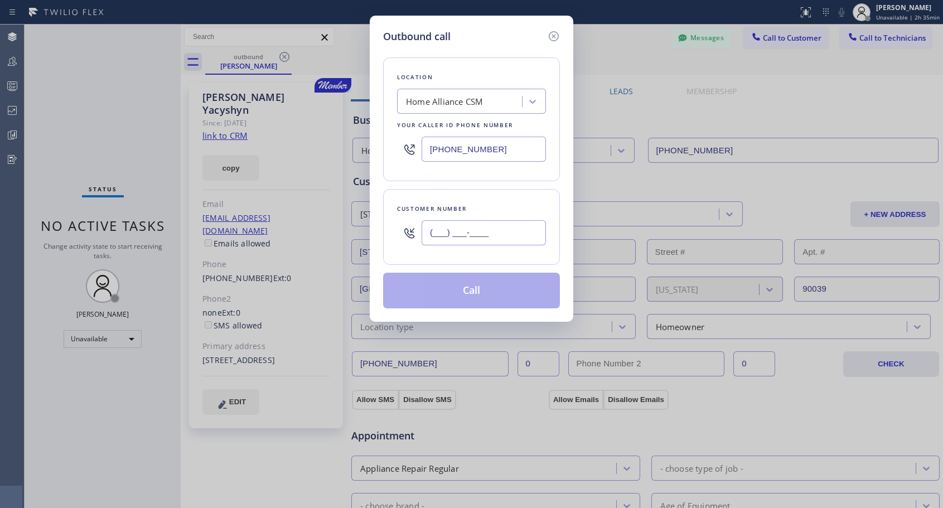
click at [443, 235] on input "(___) ___-____" at bounding box center [484, 232] width 124 height 25
paste input "206) 714-3400"
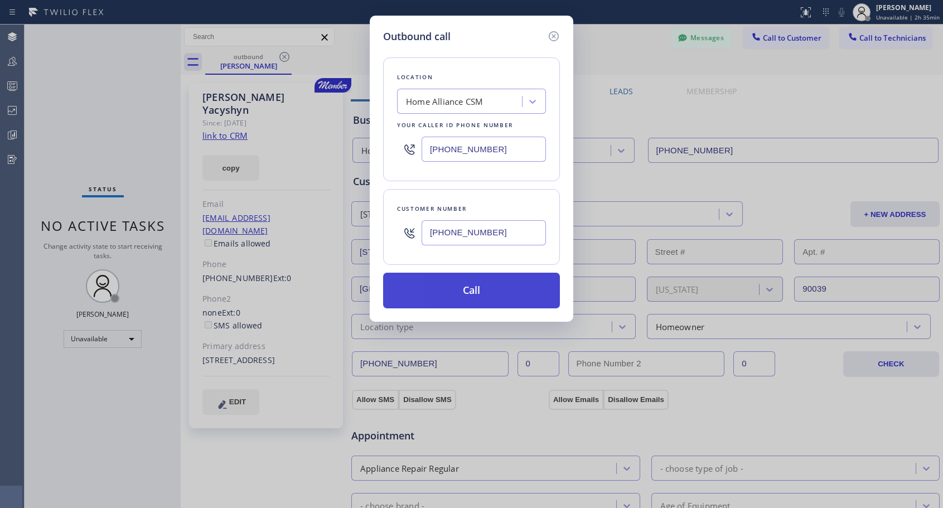
type input "[PHONE_NUMBER]"
click at [481, 293] on button "Call" at bounding box center [471, 291] width 177 height 36
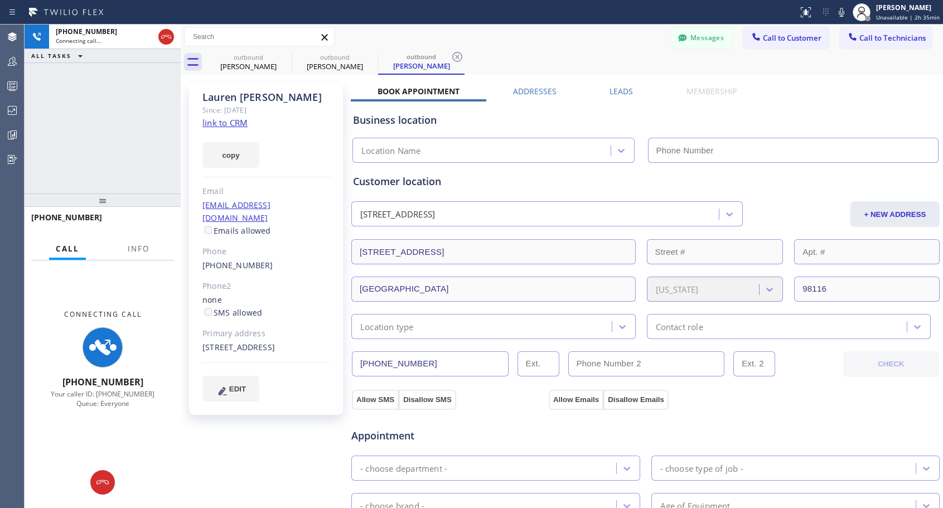
type input "[PHONE_NUMBER]"
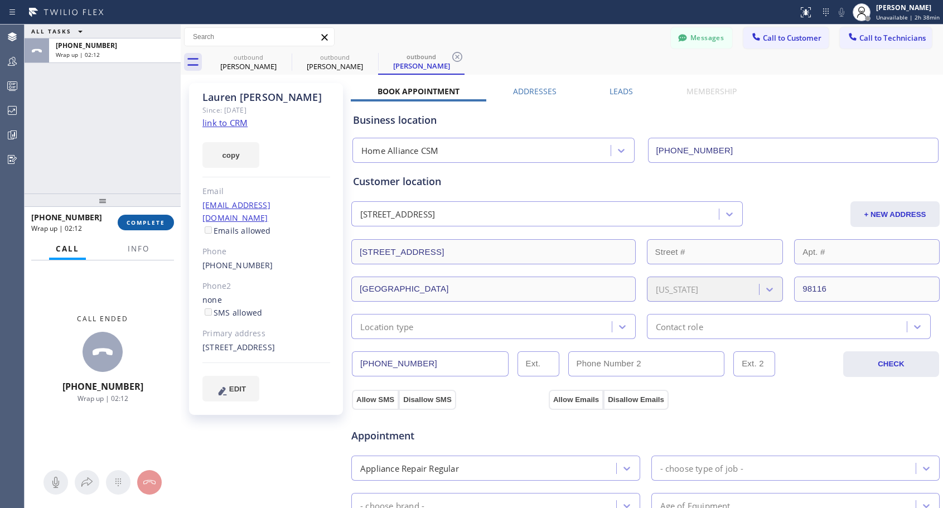
click at [129, 230] on button "COMPLETE" at bounding box center [146, 223] width 56 height 16
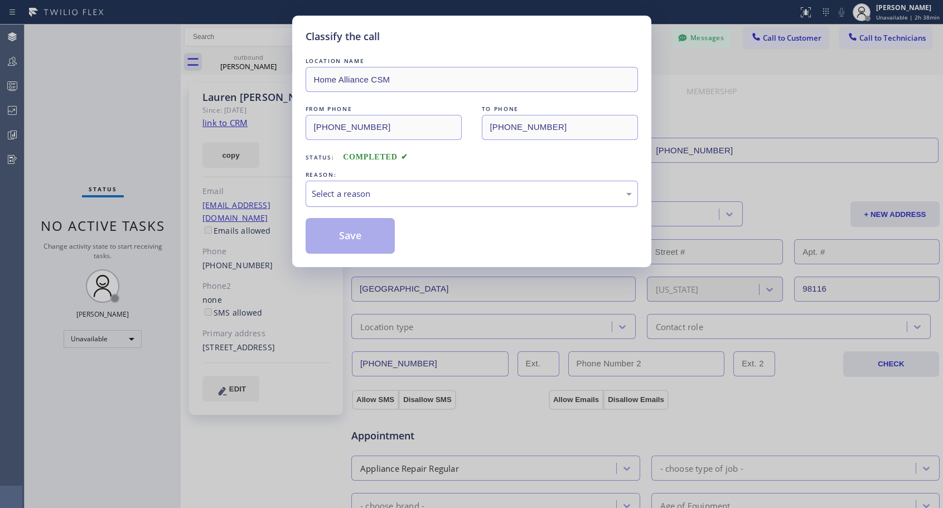
click at [501, 192] on div "Select a reason" at bounding box center [472, 193] width 320 height 13
click at [371, 235] on button "Save" at bounding box center [351, 236] width 90 height 36
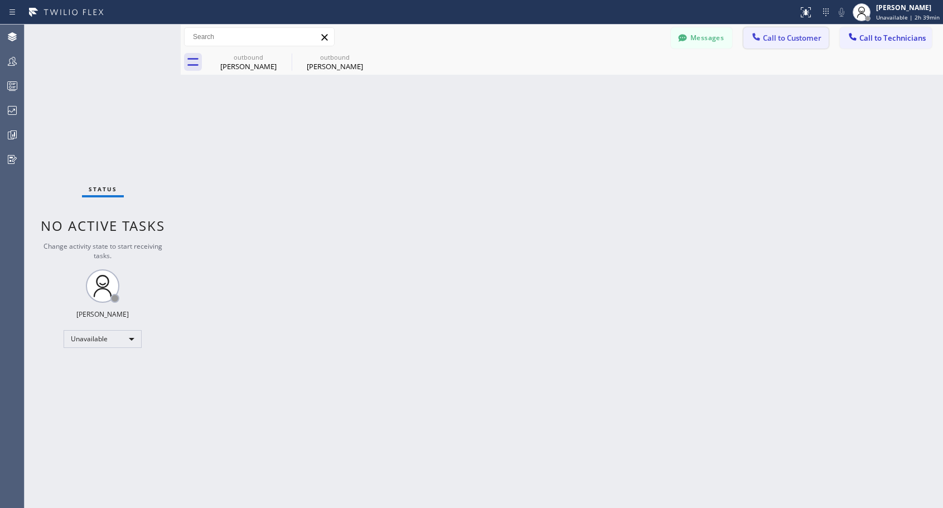
click at [783, 36] on span "Call to Customer" at bounding box center [792, 38] width 59 height 10
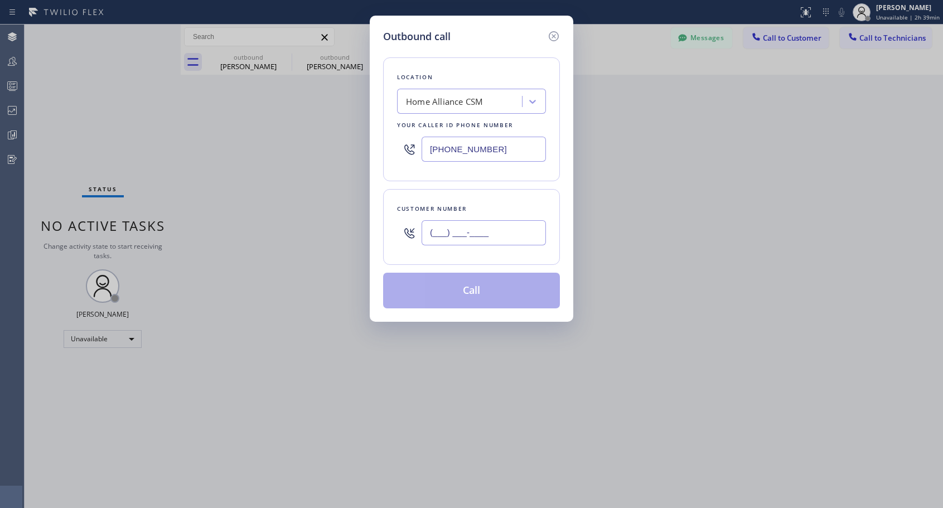
click at [502, 239] on input "(___) ___-____" at bounding box center [484, 232] width 124 height 25
paste input "571) 296-4532"
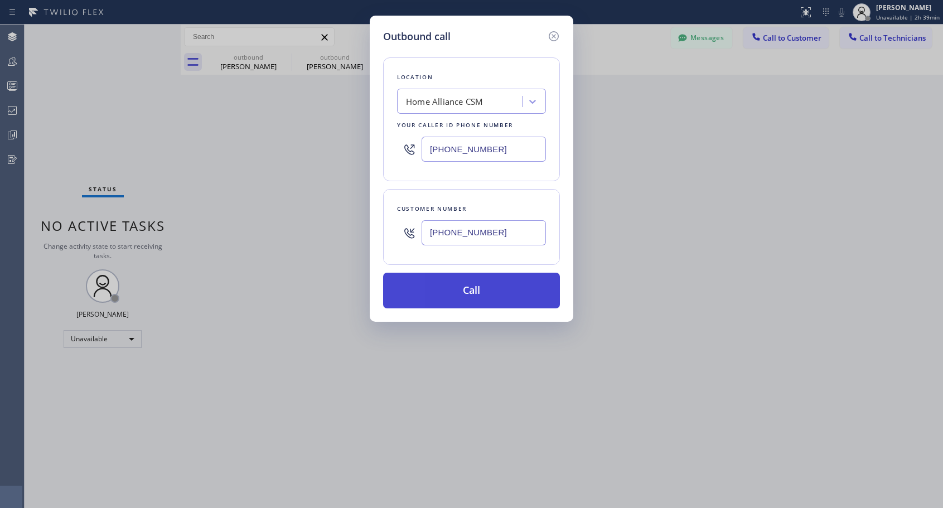
type input "[PHONE_NUMBER]"
click at [491, 297] on button "Call" at bounding box center [471, 291] width 177 height 36
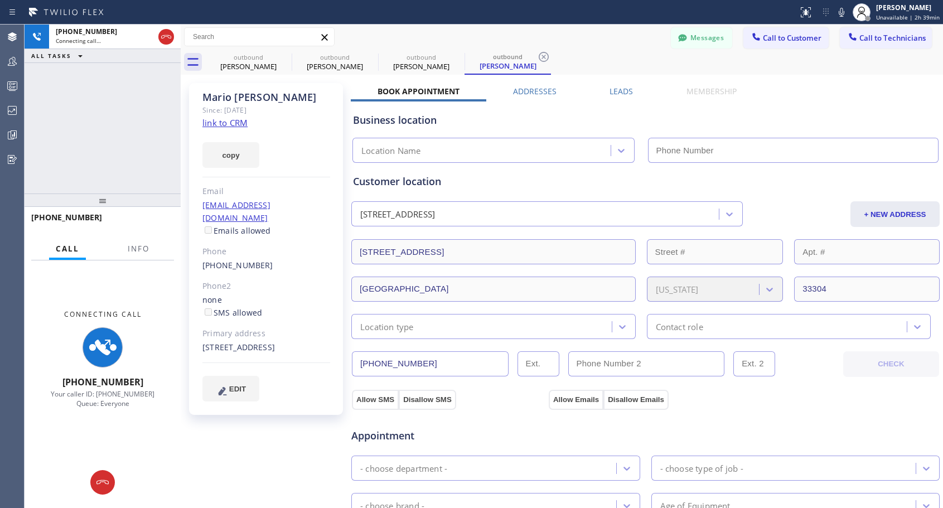
type input "[PHONE_NUMBER]"
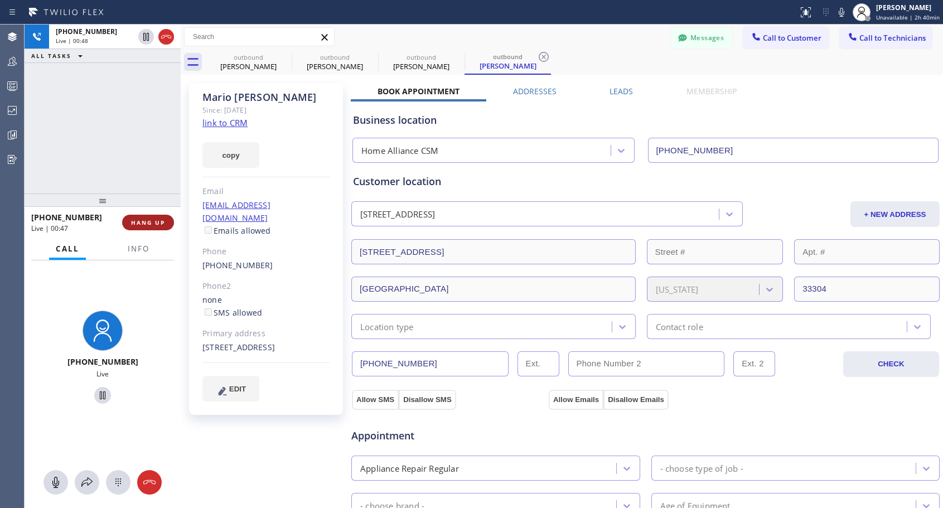
click at [156, 220] on span "HANG UP" at bounding box center [148, 223] width 34 height 8
click at [156, 223] on span "HANG UP" at bounding box center [148, 223] width 34 height 8
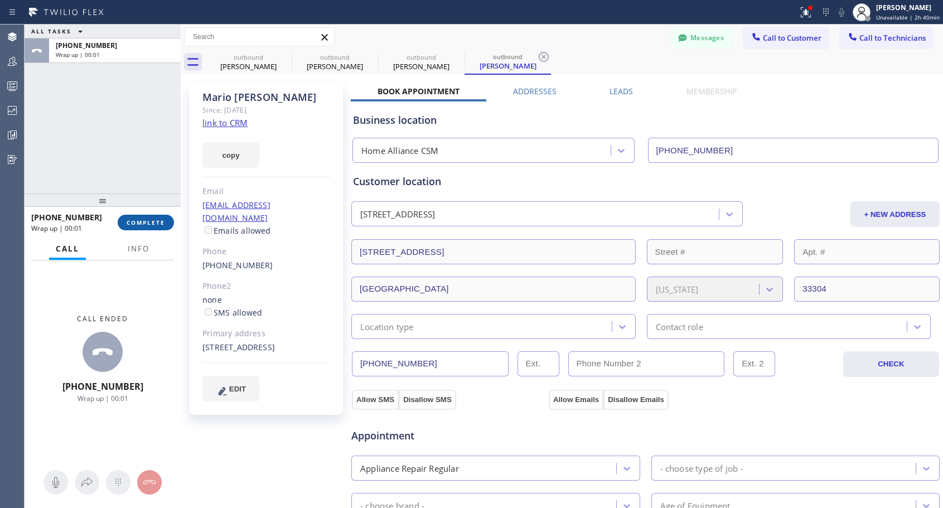
click at [137, 221] on span "COMPLETE" at bounding box center [146, 223] width 38 height 8
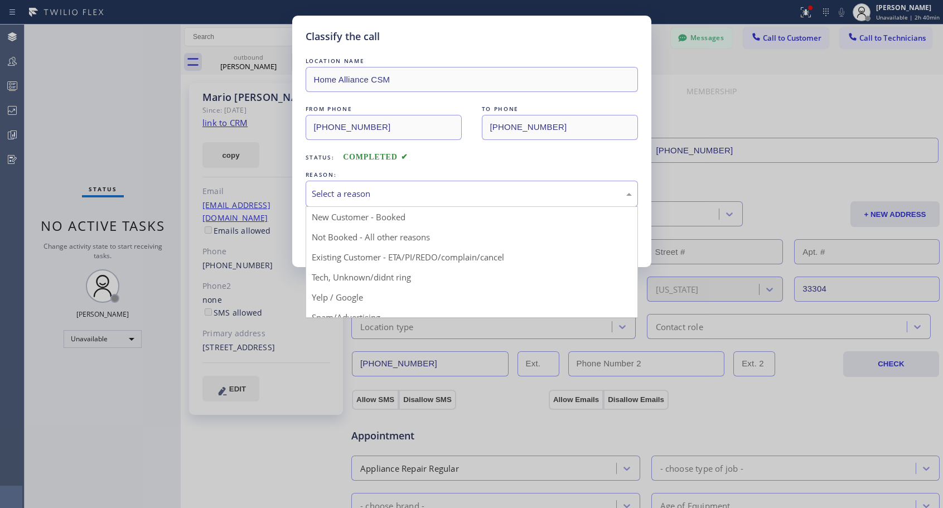
click at [394, 192] on div "Select a reason" at bounding box center [472, 193] width 320 height 13
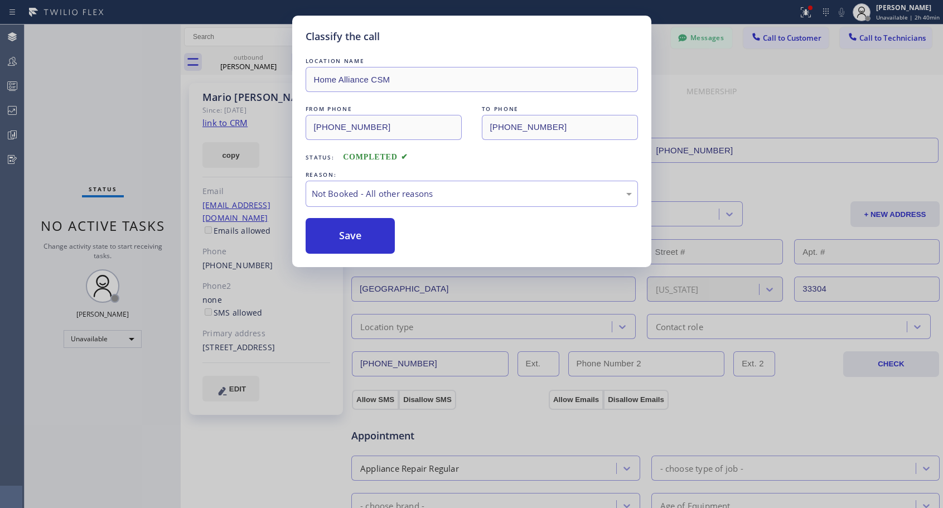
click at [365, 235] on button "Save" at bounding box center [351, 236] width 90 height 36
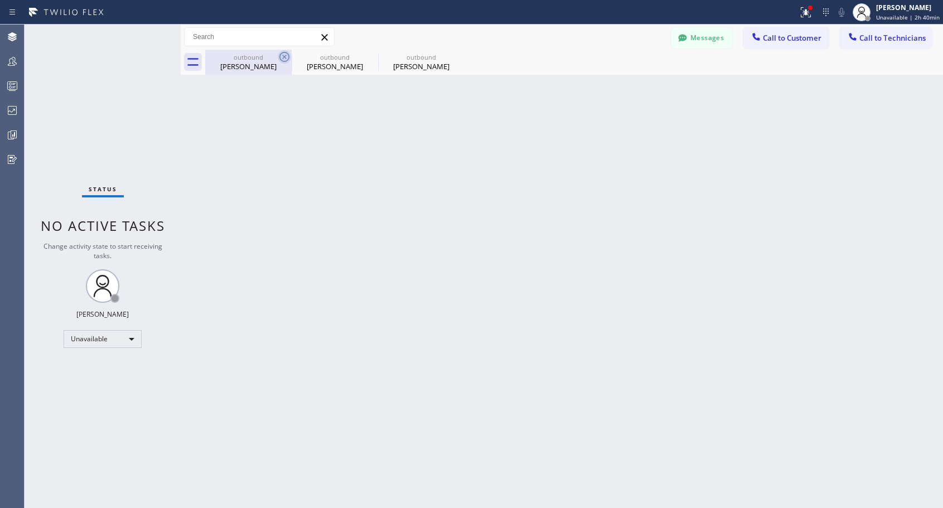
click at [285, 57] on icon at bounding box center [284, 57] width 10 height 10
click at [0, 0] on icon at bounding box center [0, 0] width 0 height 0
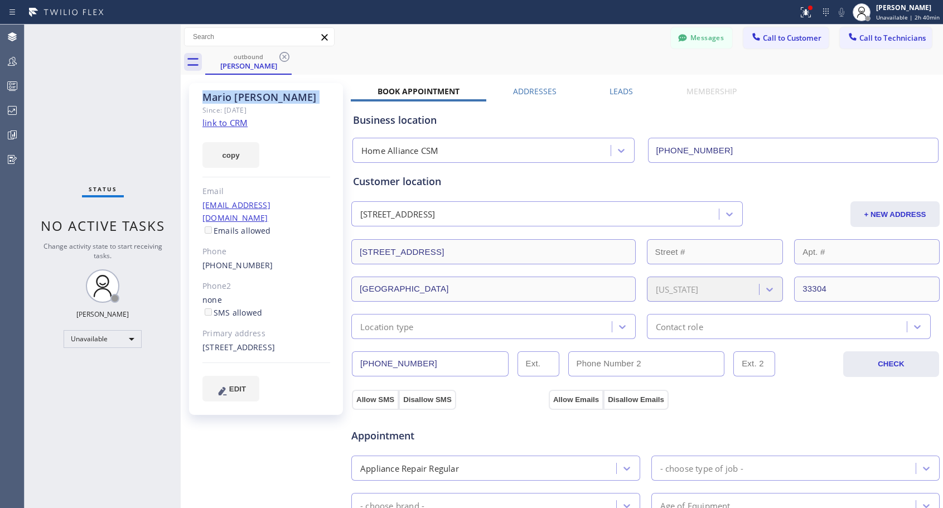
click at [285, 57] on icon at bounding box center [284, 57] width 10 height 10
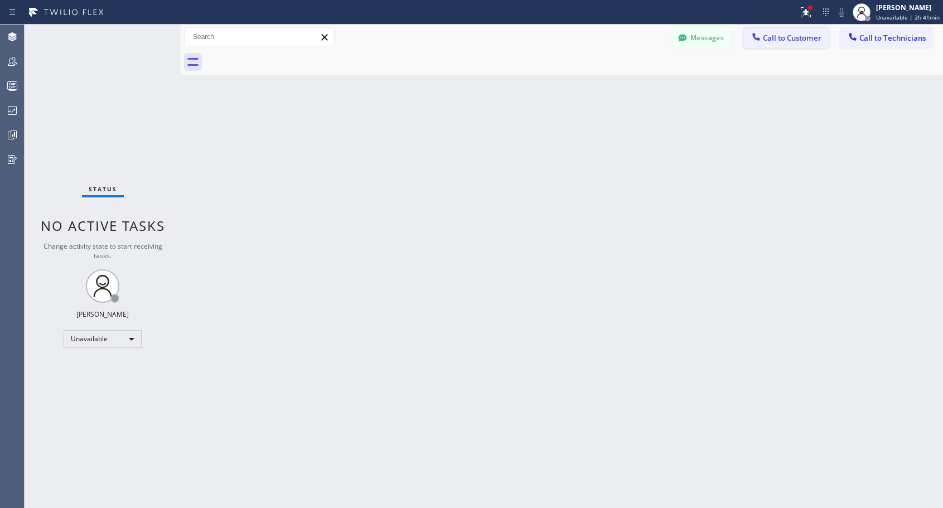
click at [784, 34] on span "Call to Customer" at bounding box center [792, 38] width 59 height 10
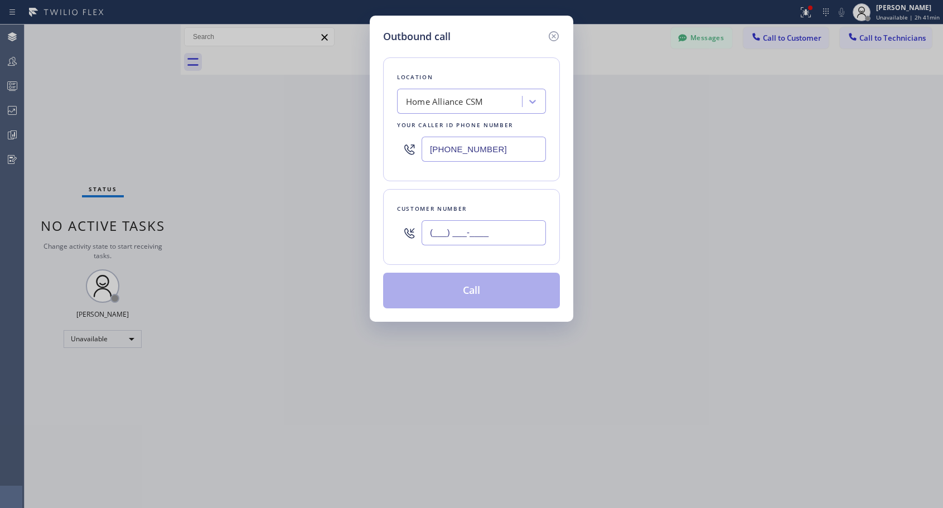
click at [494, 229] on input "(___) ___-____" at bounding box center [484, 232] width 124 height 25
paste input "312) 608-8760"
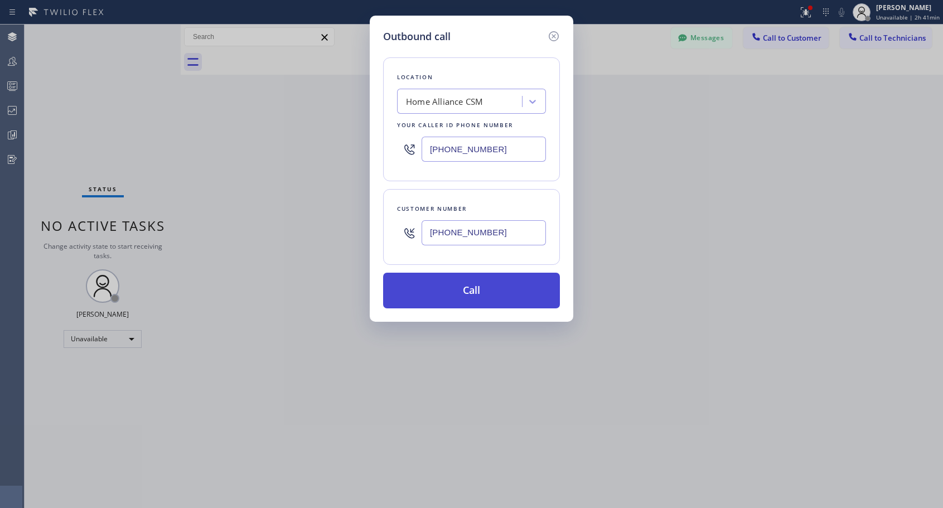
type input "[PHONE_NUMBER]"
click at [474, 296] on button "Call" at bounding box center [471, 291] width 177 height 36
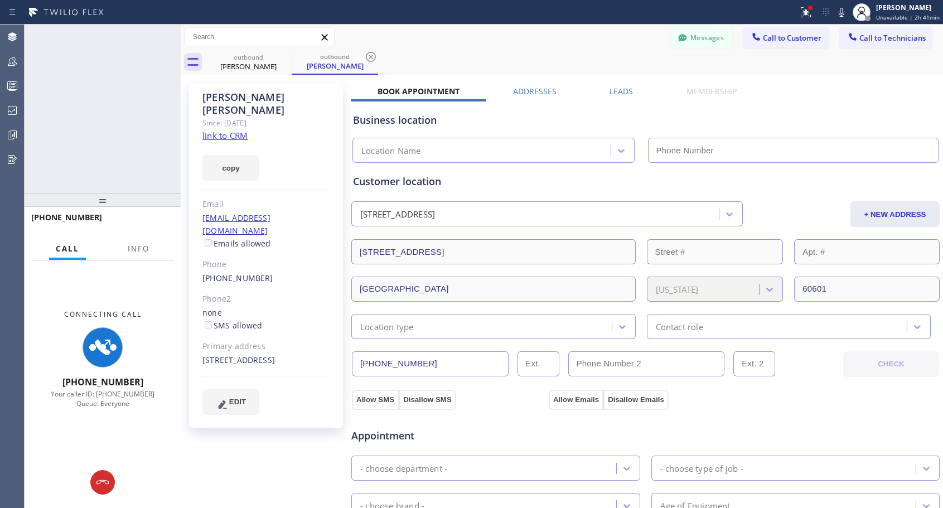
type input "[PHONE_NUMBER]"
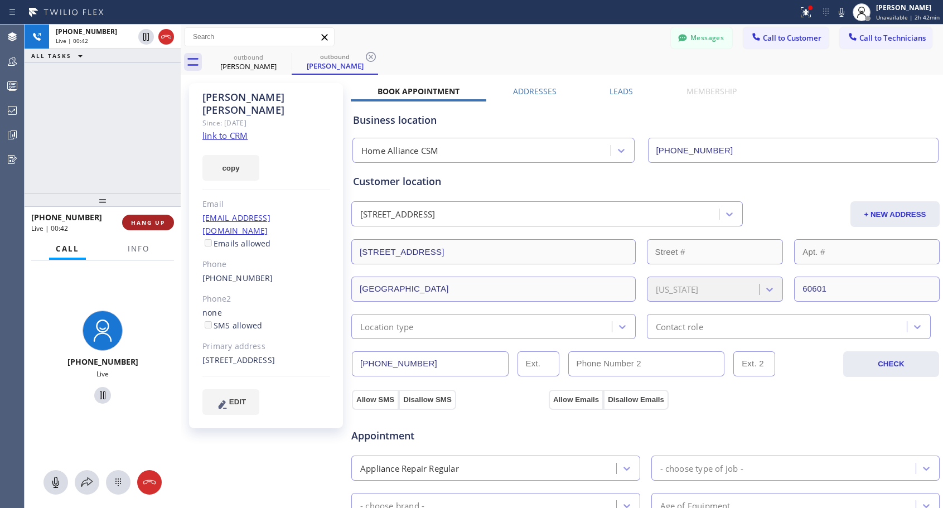
click at [151, 219] on span "HANG UP" at bounding box center [148, 223] width 34 height 8
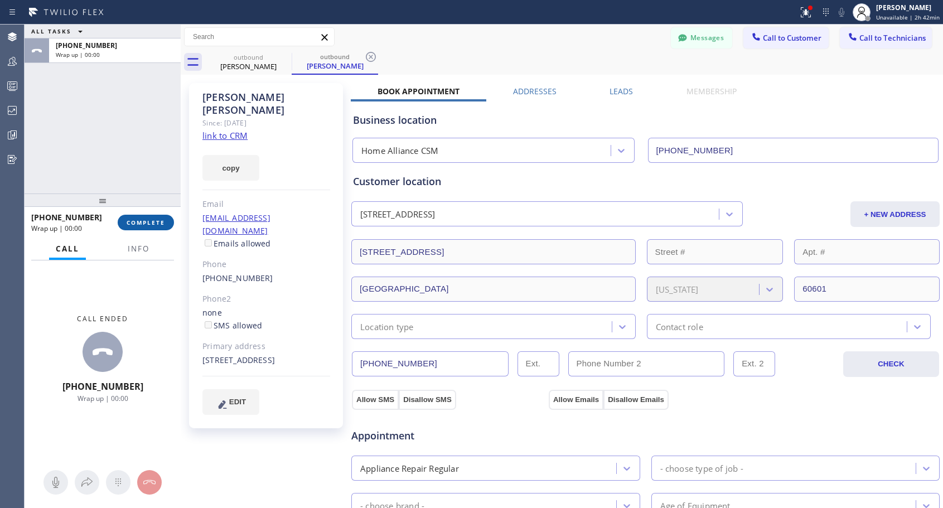
click at [151, 219] on span "COMPLETE" at bounding box center [146, 223] width 38 height 8
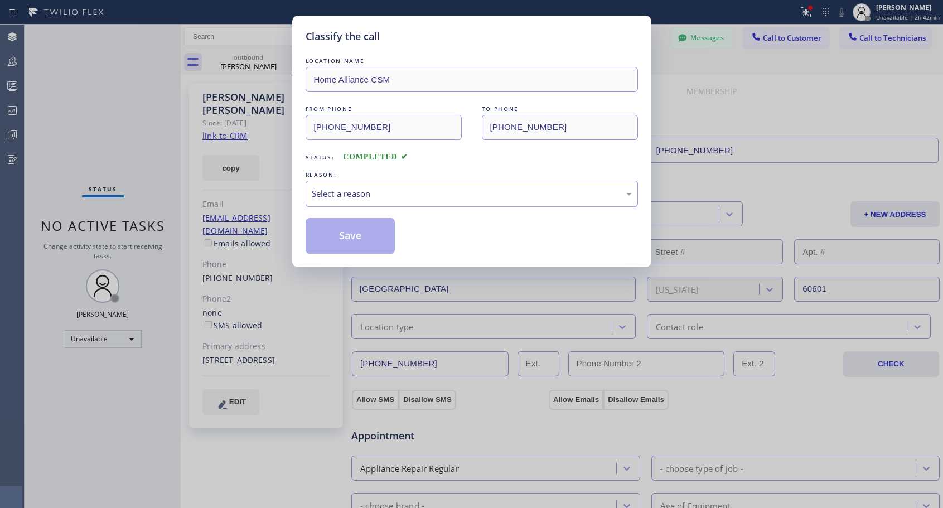
drag, startPoint x: 404, startPoint y: 193, endPoint x: 394, endPoint y: 205, distance: 15.5
click at [402, 197] on div "Select a reason" at bounding box center [472, 193] width 320 height 13
click at [370, 239] on button "Save" at bounding box center [351, 236] width 90 height 36
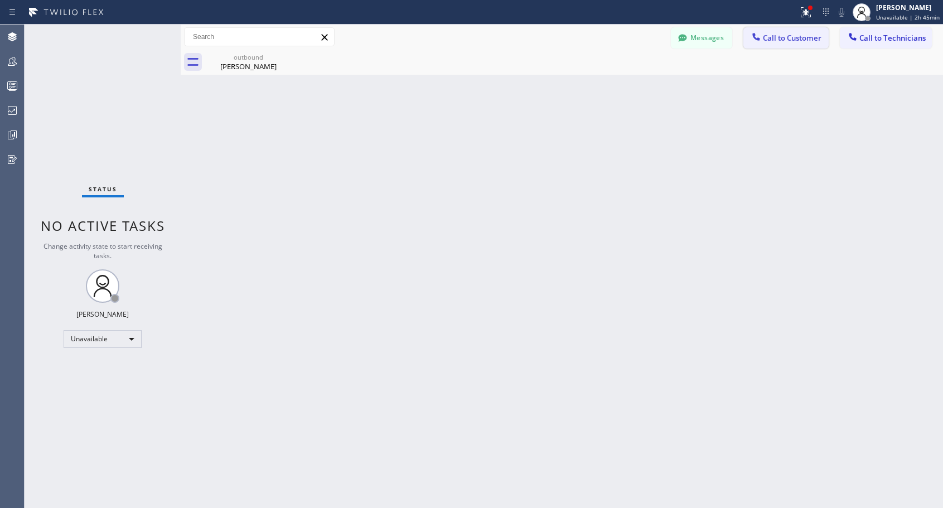
drag, startPoint x: 780, startPoint y: 35, endPoint x: 539, endPoint y: 197, distance: 290.1
click at [780, 38] on span "Call to Customer" at bounding box center [792, 38] width 59 height 10
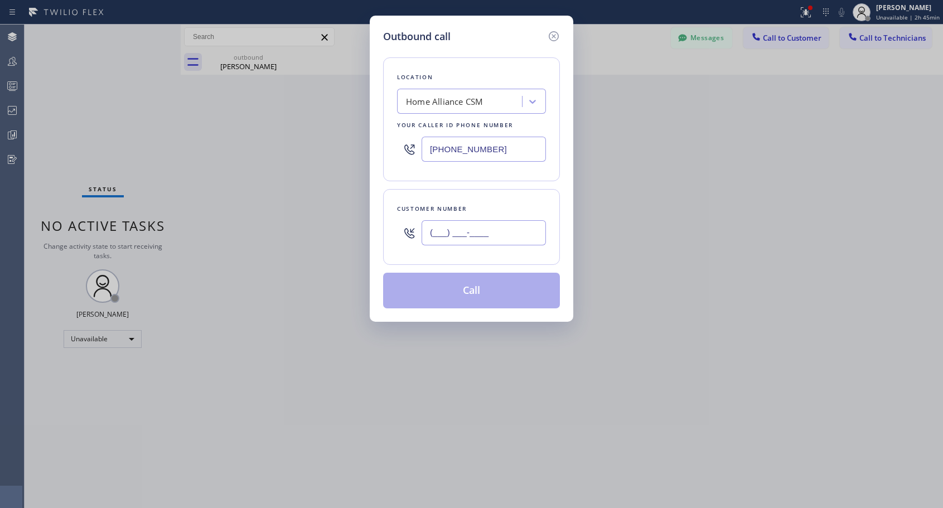
click at [507, 234] on input "(___) ___-____" at bounding box center [484, 232] width 124 height 25
paste input "323) 219-1698"
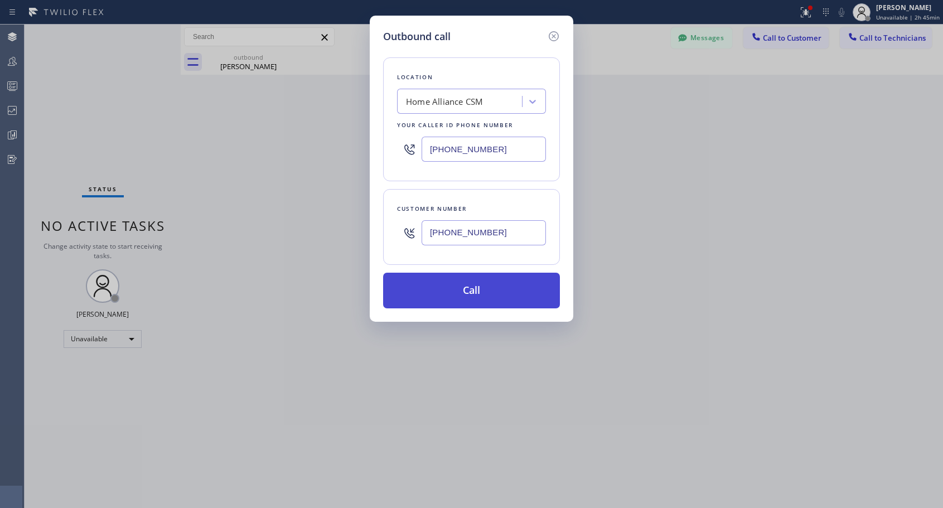
type input "[PHONE_NUMBER]"
click at [482, 293] on button "Call" at bounding box center [471, 291] width 177 height 36
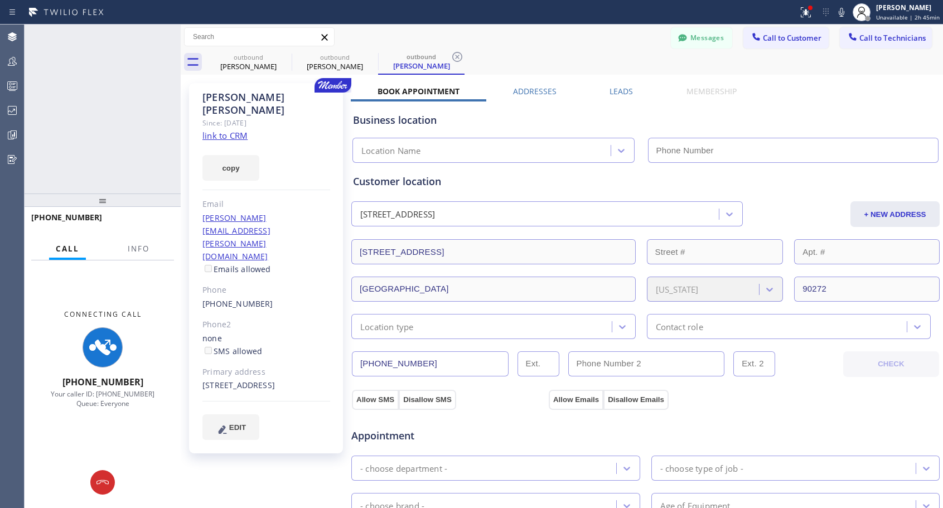
type input "[PHONE_NUMBER]"
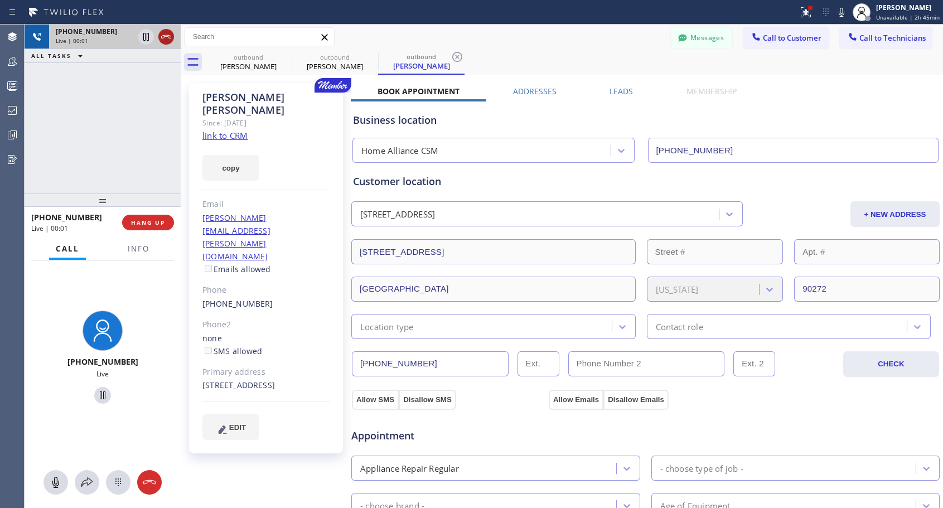
click at [163, 36] on icon at bounding box center [166, 36] width 10 height 3
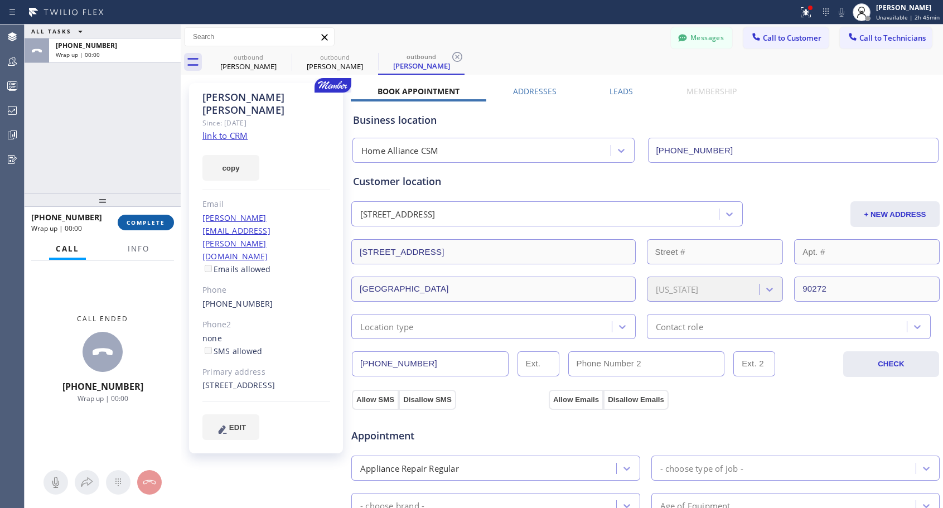
click at [163, 220] on span "COMPLETE" at bounding box center [146, 223] width 38 height 8
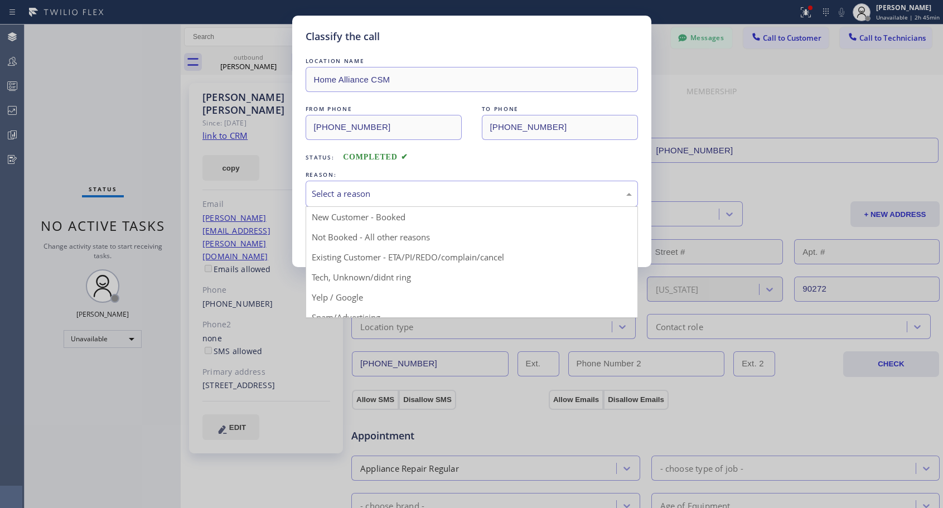
click at [388, 200] on div "Select a reason" at bounding box center [472, 193] width 320 height 13
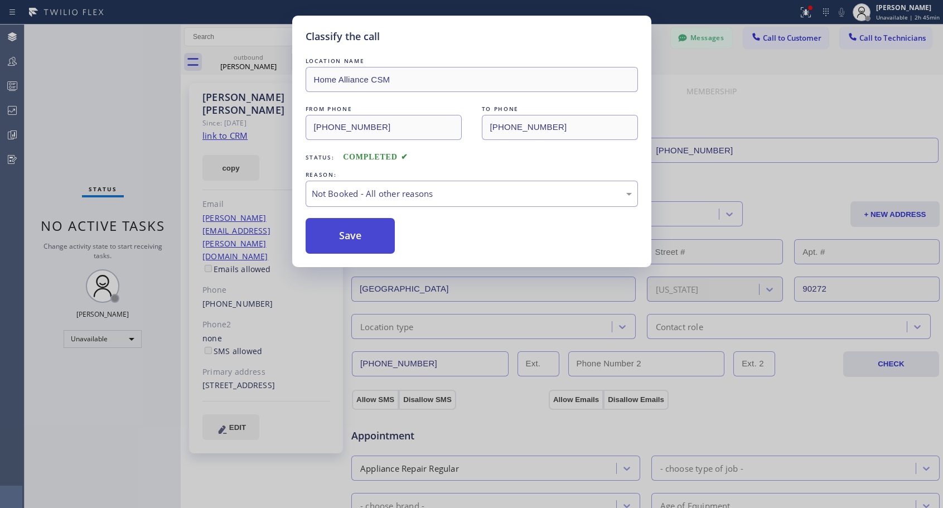
click at [353, 239] on button "Save" at bounding box center [351, 236] width 90 height 36
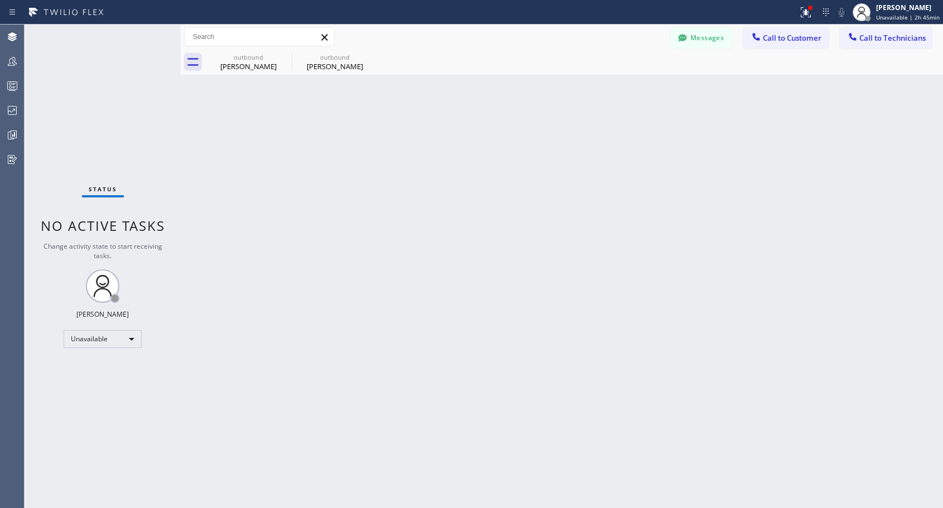
drag, startPoint x: 777, startPoint y: 39, endPoint x: 518, endPoint y: 185, distance: 297.0
click at [776, 42] on span "Call to Customer" at bounding box center [792, 38] width 59 height 10
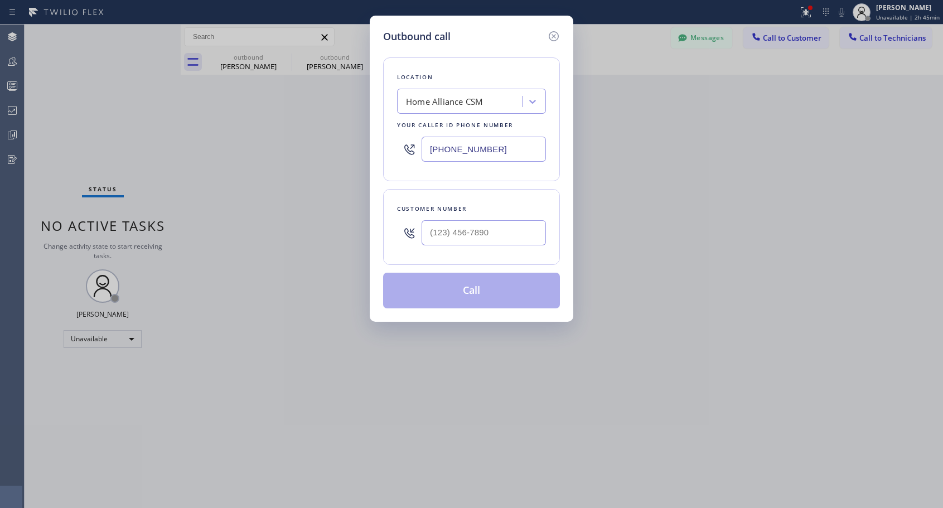
click at [501, 218] on div at bounding box center [484, 233] width 124 height 36
click at [503, 235] on input "(___) ___-____" at bounding box center [484, 232] width 124 height 25
paste input "818) 730-3845"
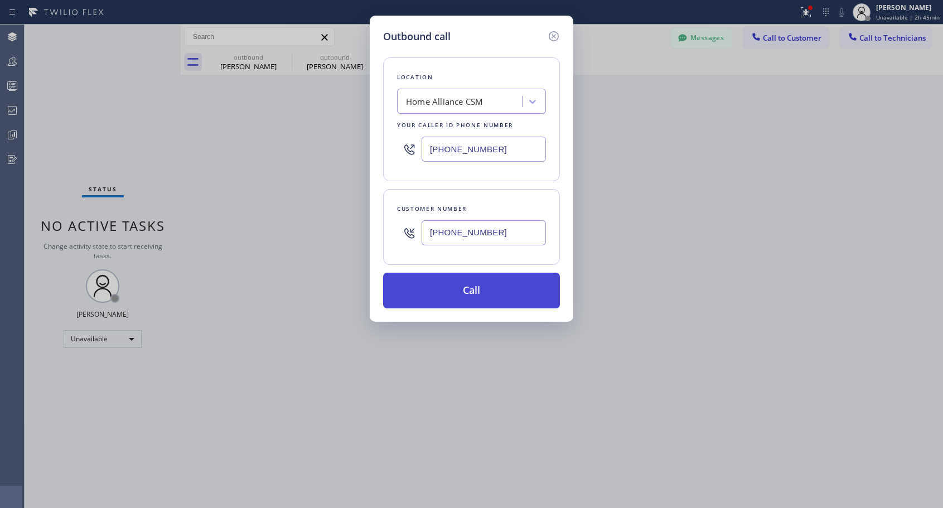
type input "[PHONE_NUMBER]"
click at [474, 296] on button "Call" at bounding box center [471, 291] width 177 height 36
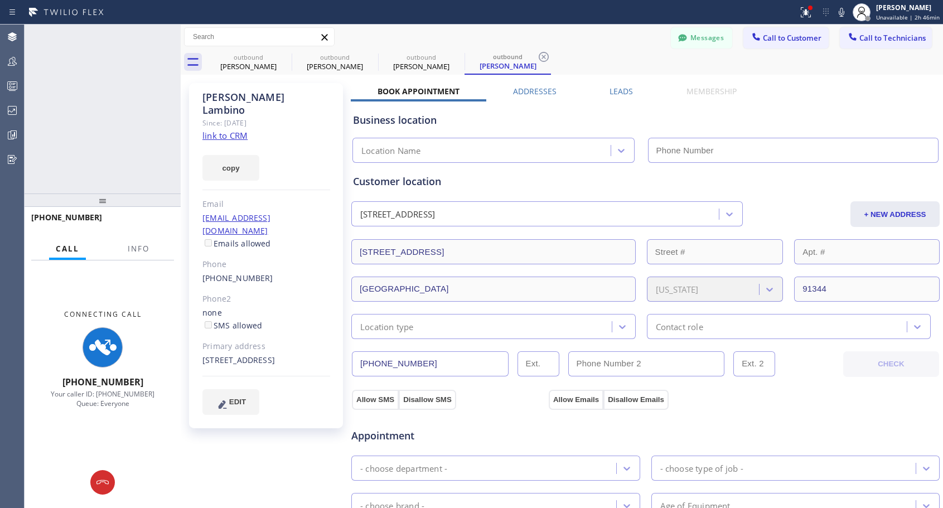
type input "[PHONE_NUMBER]"
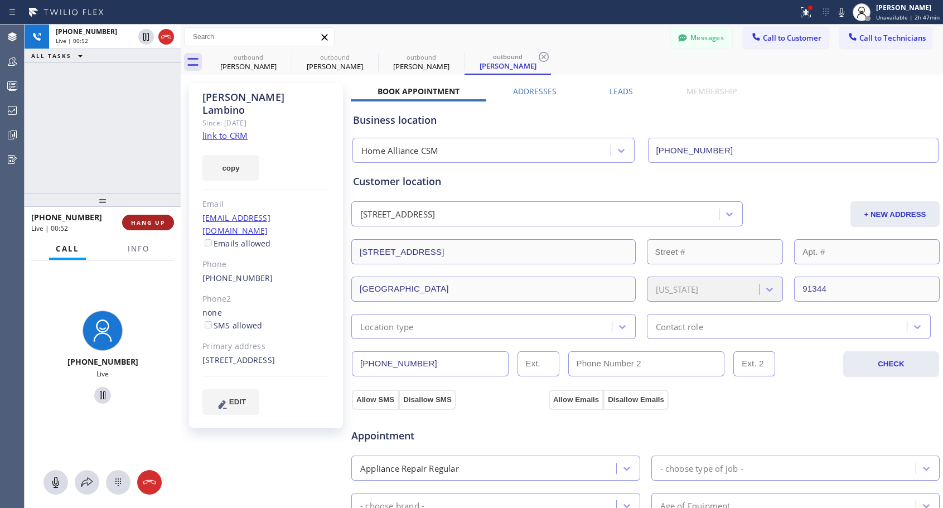
click at [163, 221] on span "HANG UP" at bounding box center [148, 223] width 34 height 8
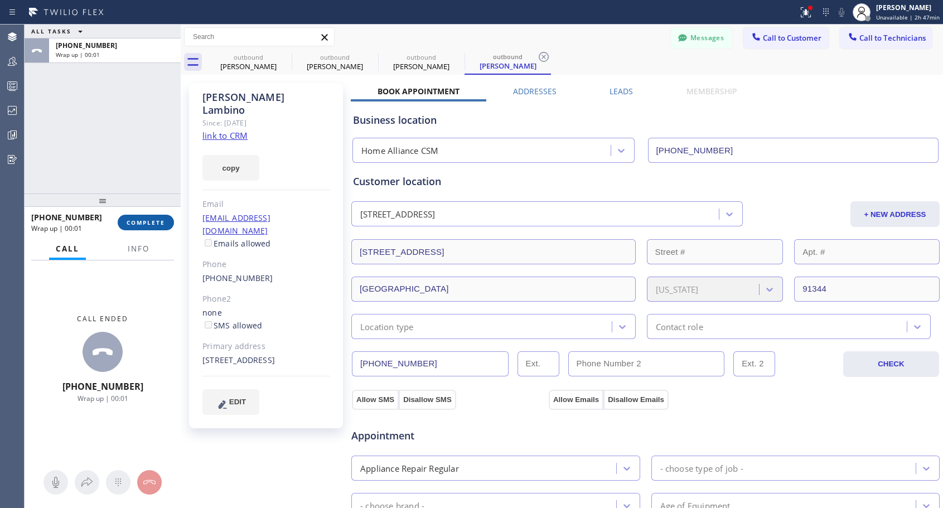
click at [163, 221] on span "COMPLETE" at bounding box center [146, 223] width 38 height 8
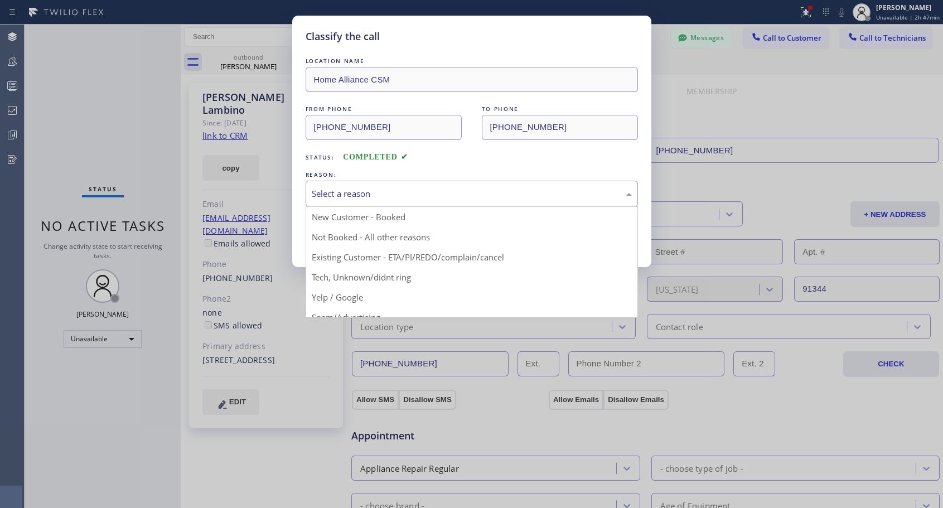
click at [363, 192] on div "Select a reason" at bounding box center [472, 193] width 320 height 13
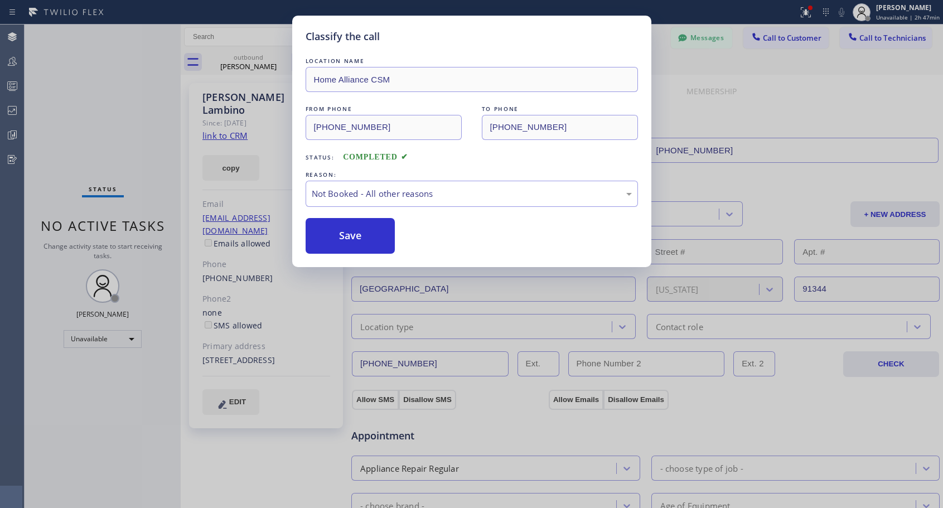
click at [343, 238] on button "Save" at bounding box center [351, 236] width 90 height 36
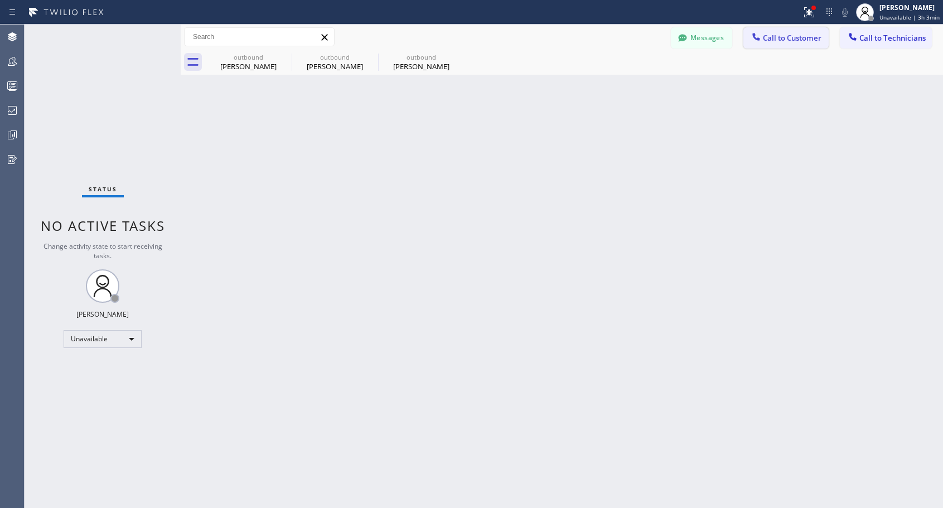
click at [784, 42] on span "Call to Customer" at bounding box center [792, 38] width 59 height 10
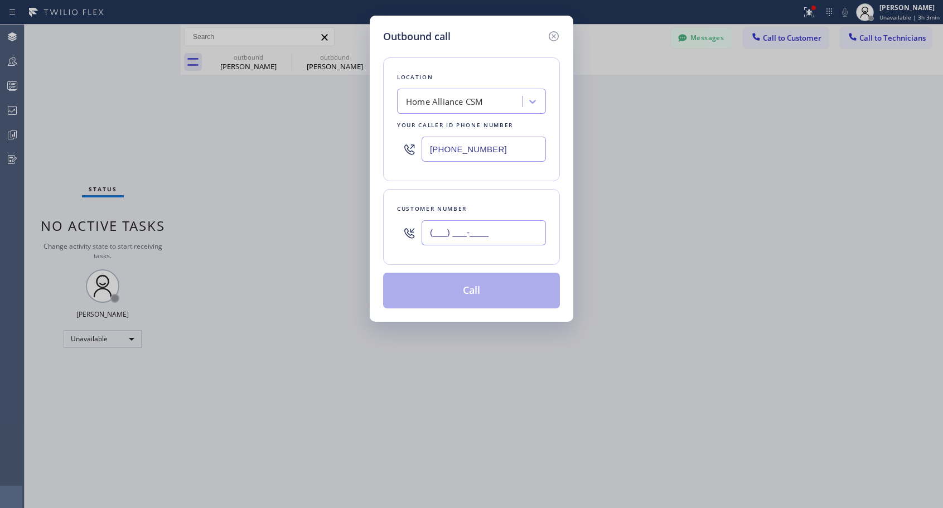
click at [462, 235] on input "(___) ___-____" at bounding box center [484, 232] width 124 height 25
paste input "818) 634-1217"
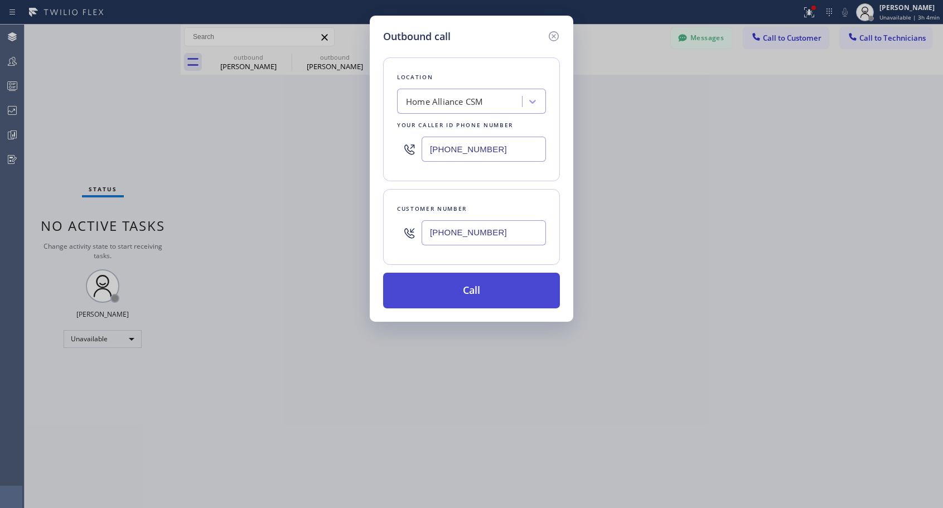
type input "[PHONE_NUMBER]"
click at [468, 292] on button "Call" at bounding box center [471, 291] width 177 height 36
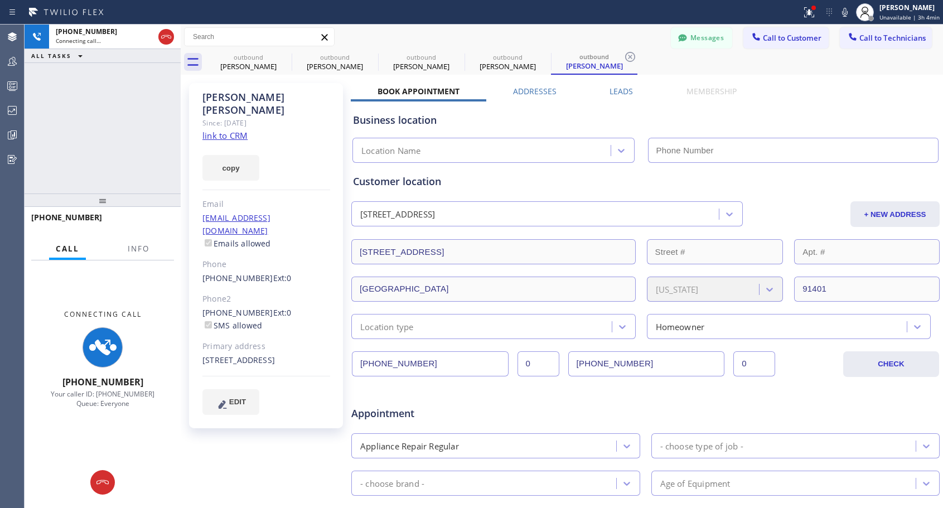
type input "[PHONE_NUMBER]"
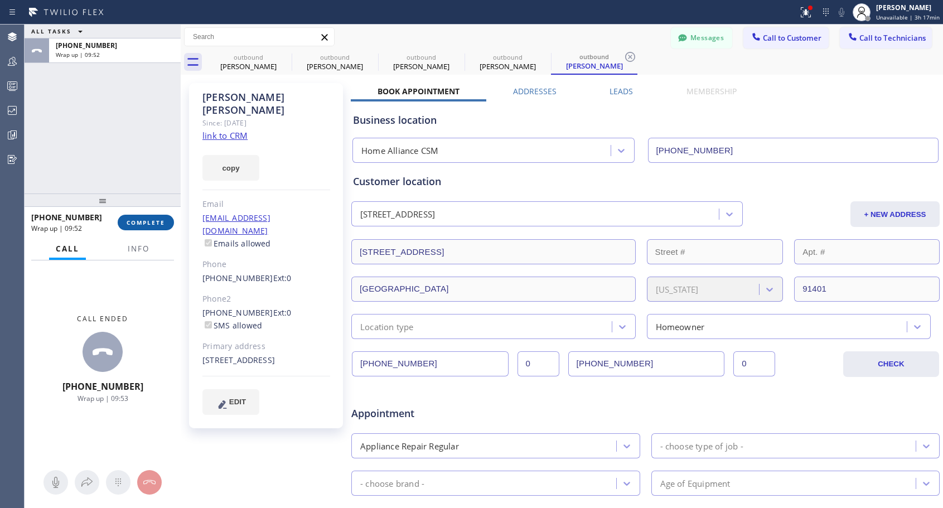
click at [148, 222] on span "COMPLETE" at bounding box center [146, 223] width 38 height 8
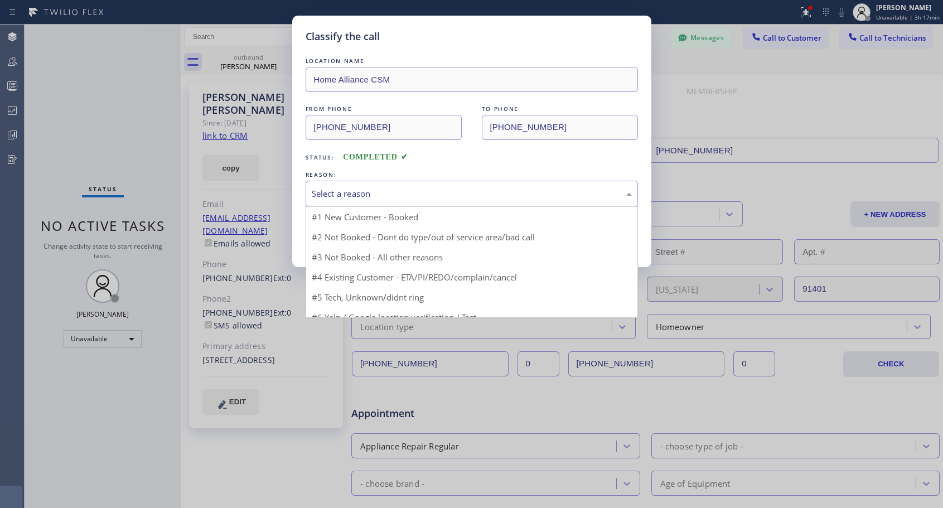
click at [474, 194] on div "Select a reason" at bounding box center [472, 193] width 320 height 13
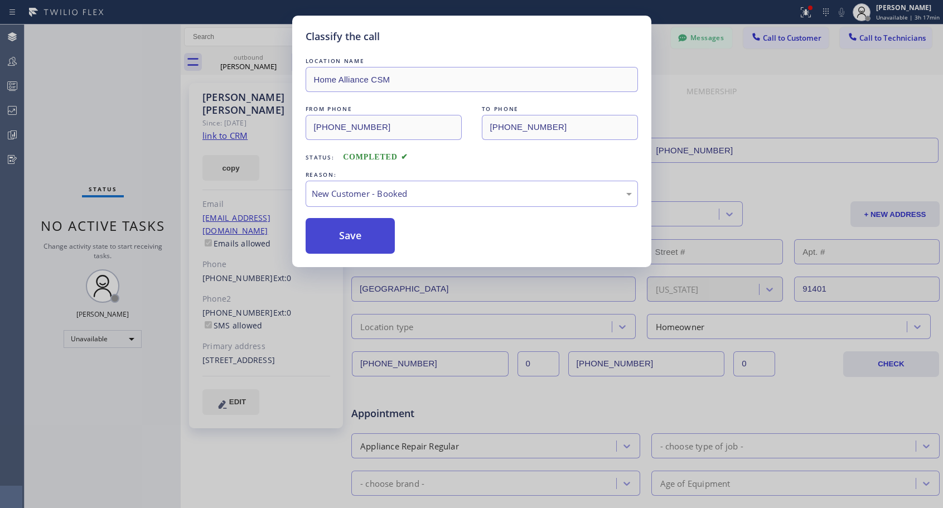
click at [375, 235] on button "Save" at bounding box center [351, 236] width 90 height 36
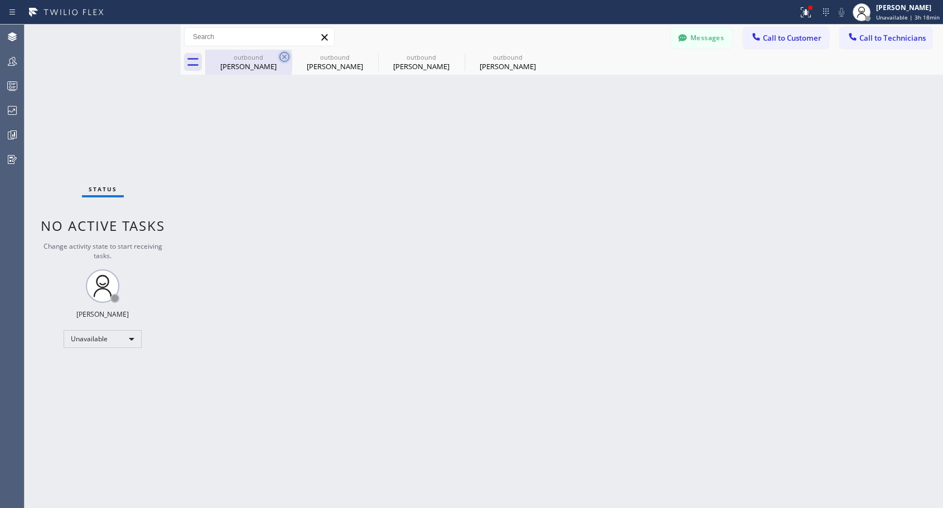
click at [282, 56] on icon at bounding box center [284, 56] width 13 height 13
click at [0, 0] on icon at bounding box center [0, 0] width 0 height 0
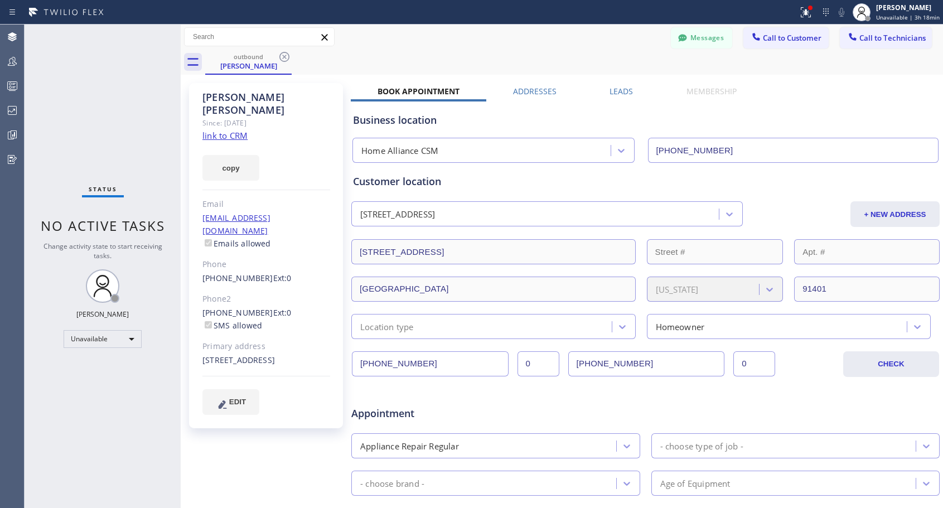
click at [282, 56] on icon at bounding box center [284, 56] width 13 height 13
